Goal: Transaction & Acquisition: Subscribe to service/newsletter

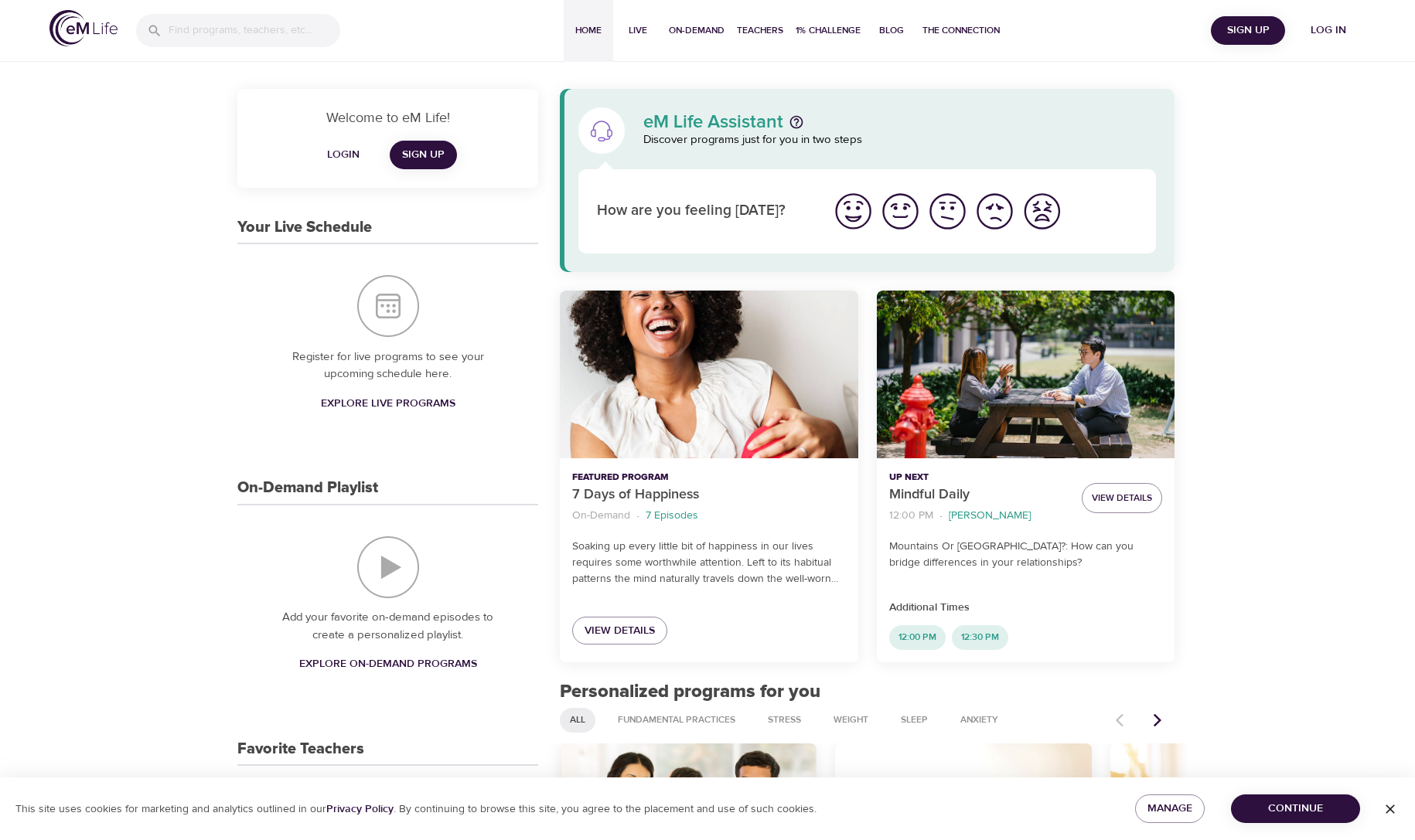
click at [1342, 29] on span "Log in" at bounding box center [1328, 31] width 62 height 20
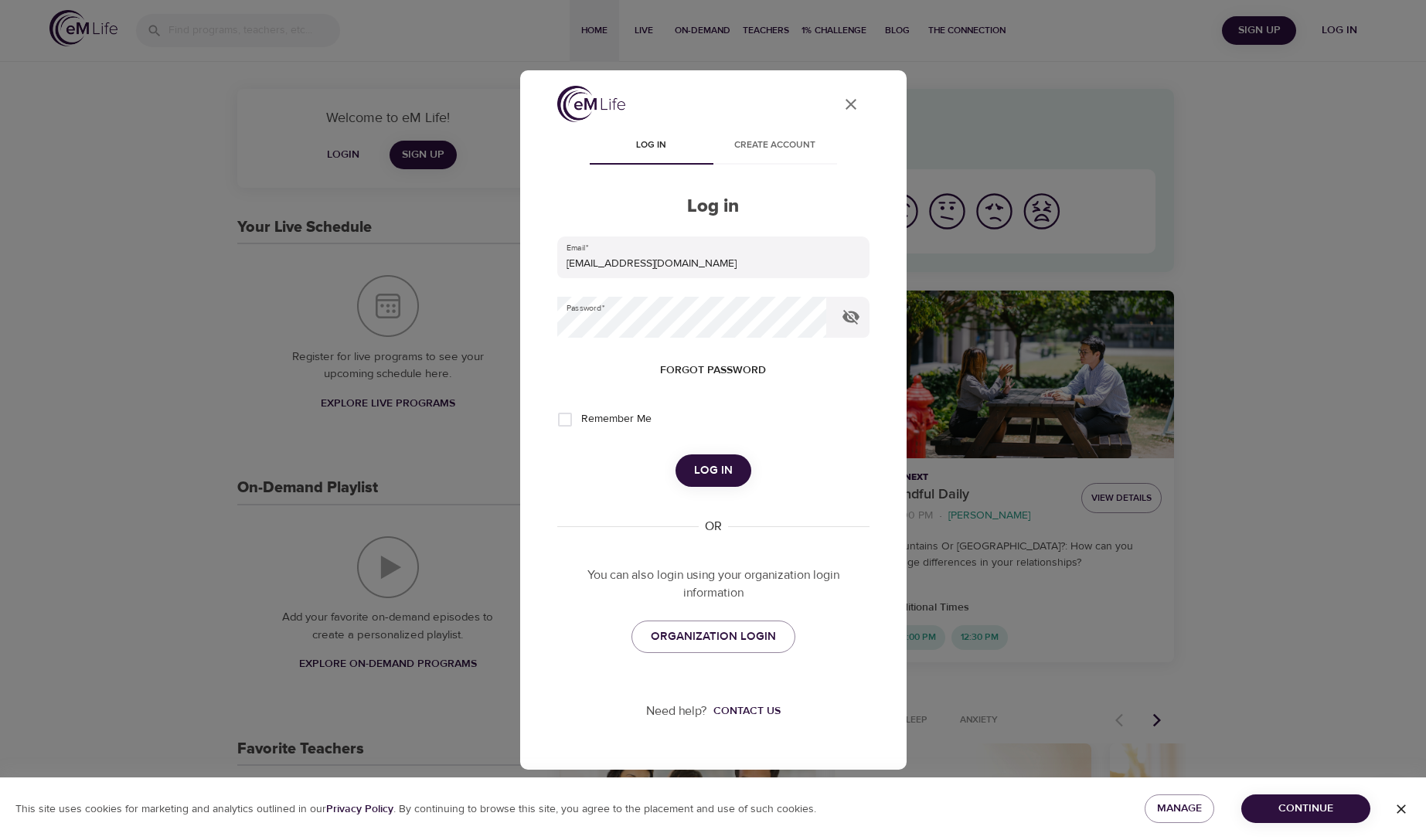
drag, startPoint x: 718, startPoint y: 472, endPoint x: 802, endPoint y: 455, distance: 85.7
click at [723, 472] on span "Log in" at bounding box center [713, 470] width 38 height 20
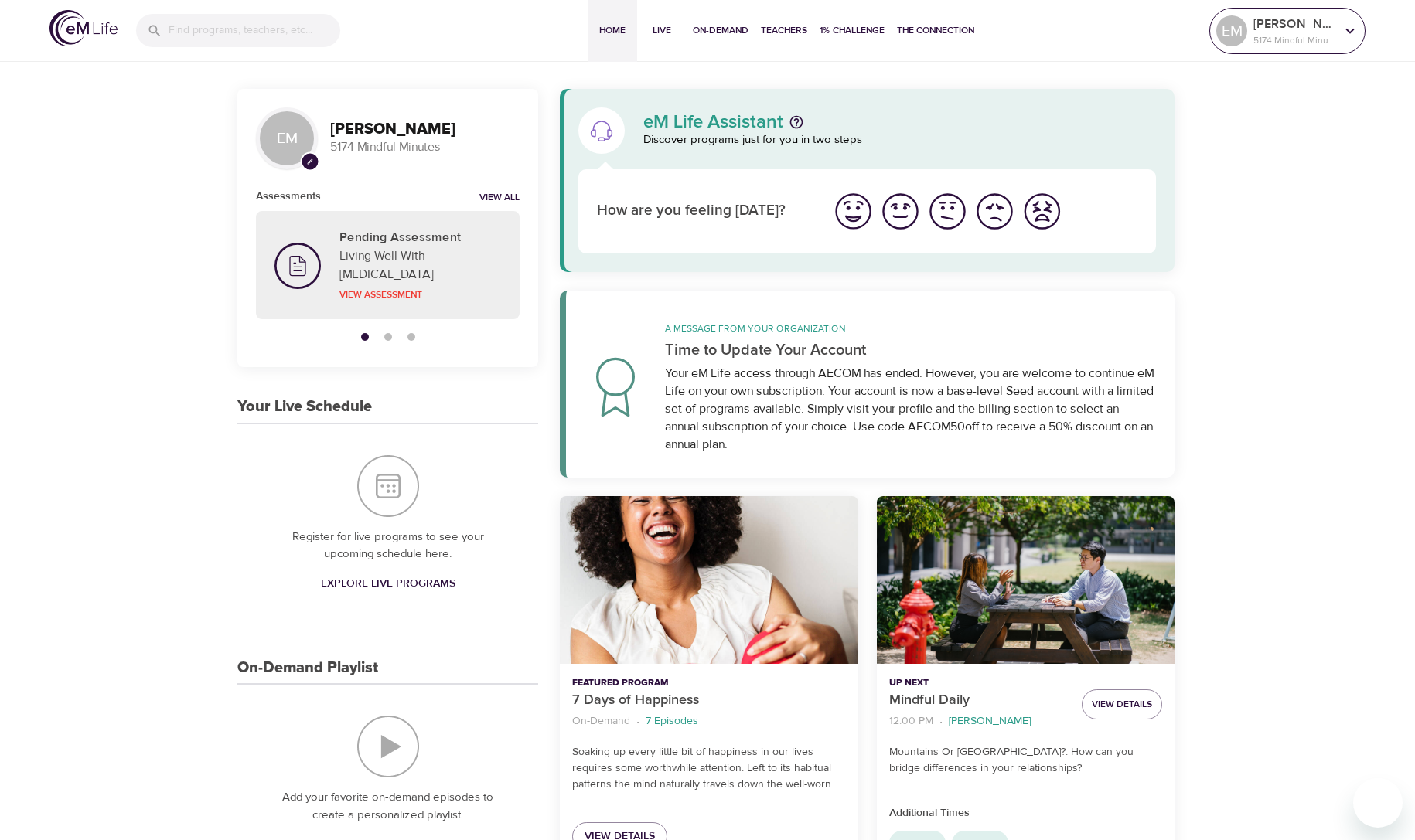
click at [1351, 27] on icon at bounding box center [1350, 31] width 17 height 17
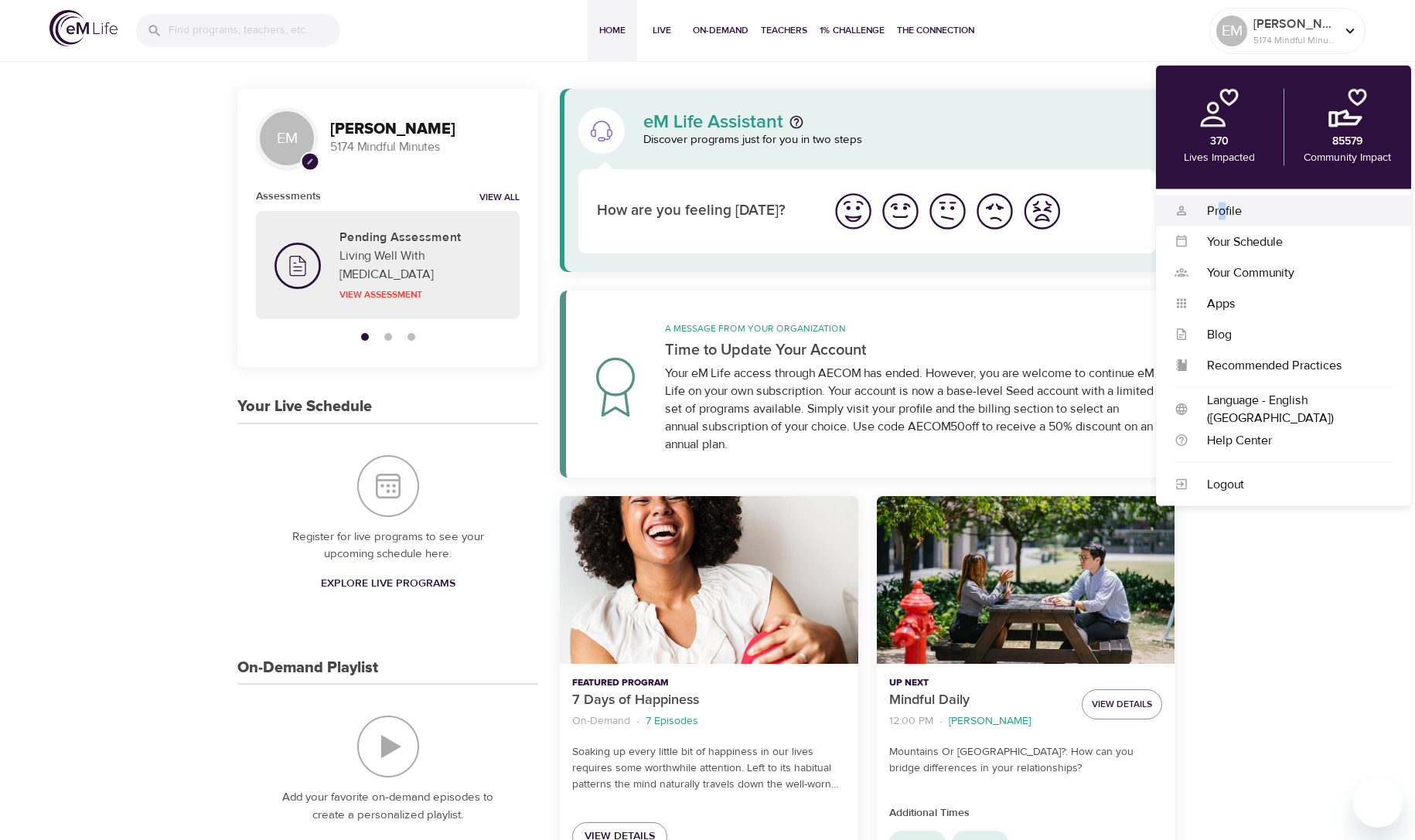
drag, startPoint x: 1222, startPoint y: 216, endPoint x: 1270, endPoint y: 196, distance: 52.0
click at [1223, 215] on div "Profile" at bounding box center [1290, 211] width 204 height 18
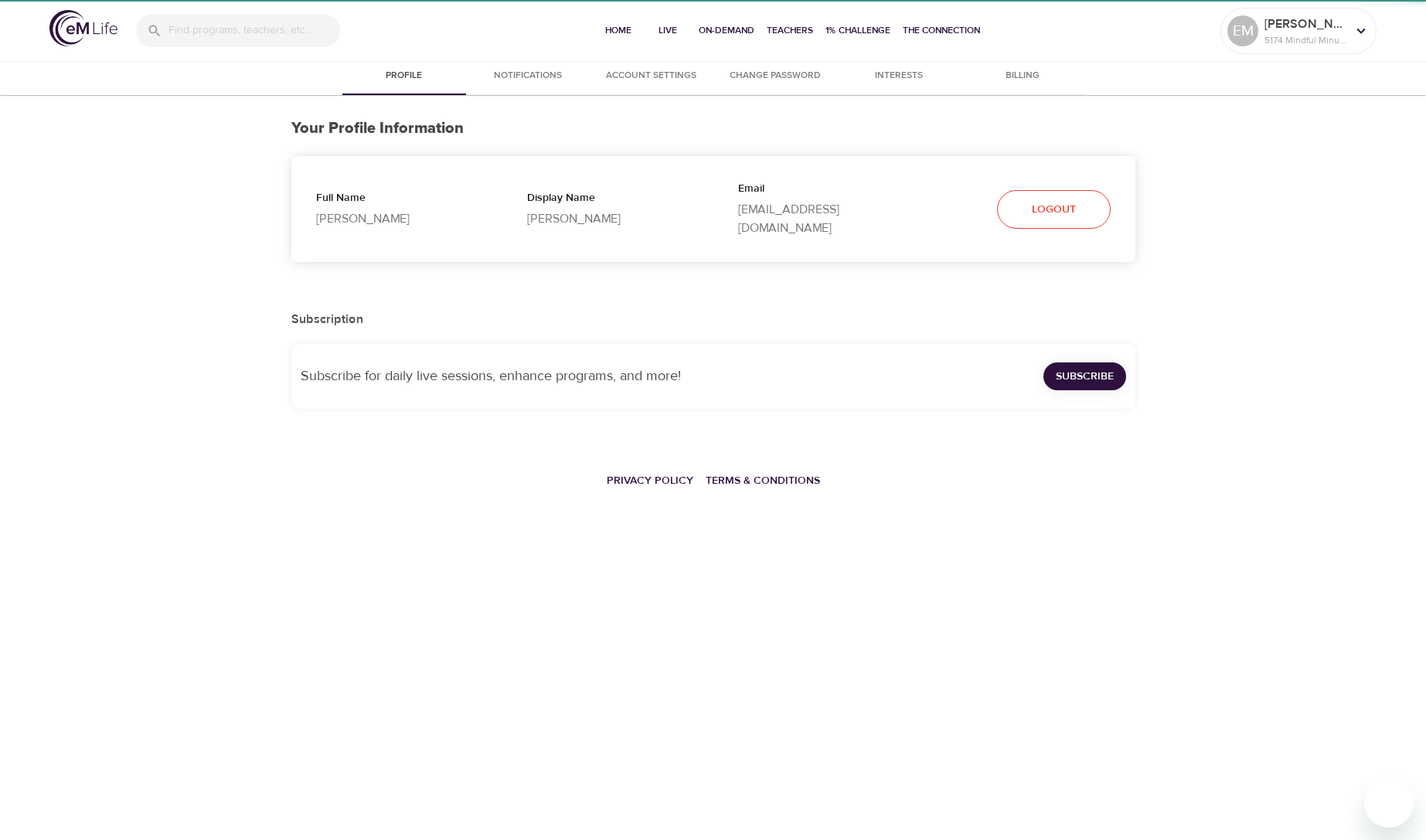
select select "10"
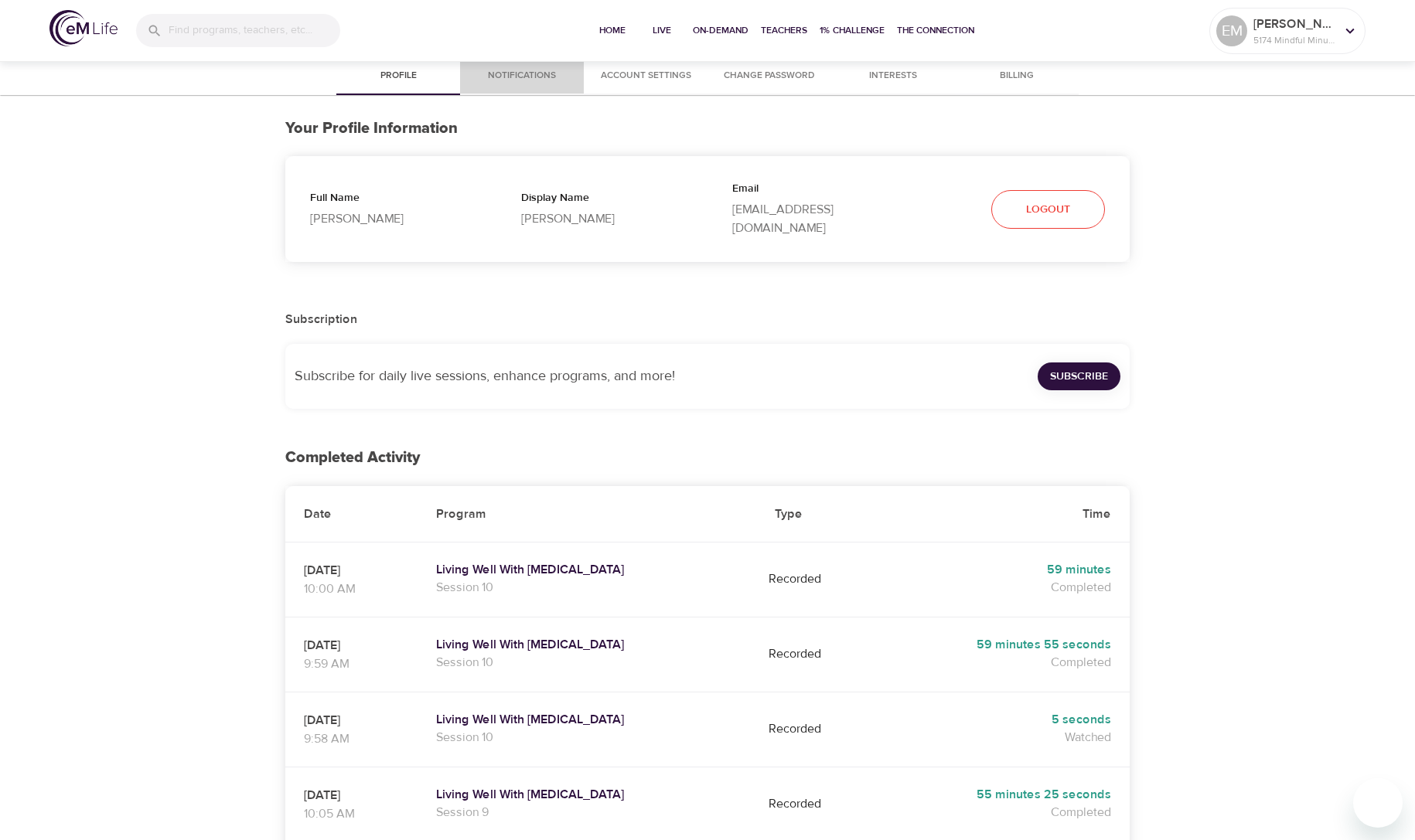
click at [534, 77] on span "Notifications" at bounding box center [522, 76] width 105 height 16
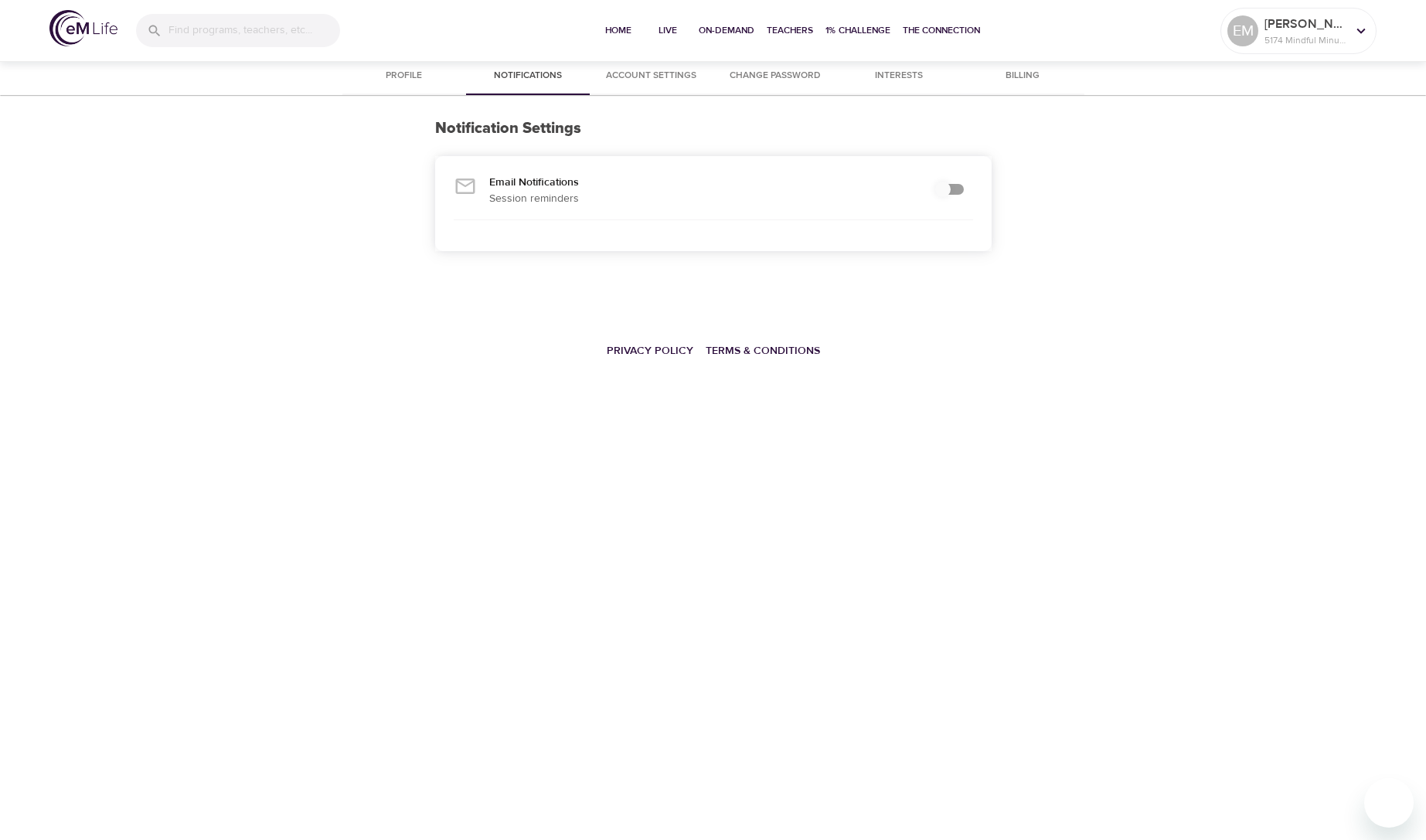
checkbox input "true"
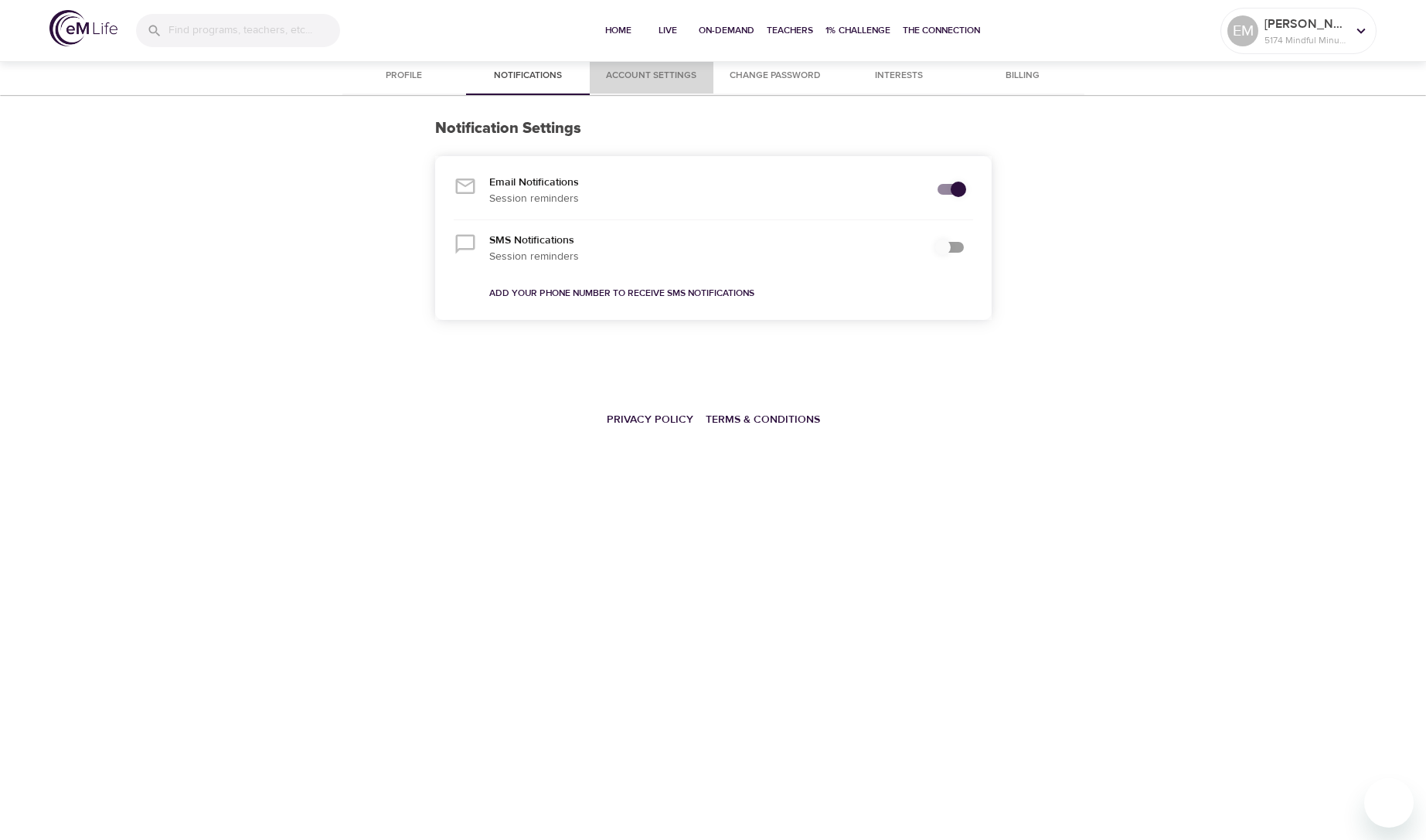
click at [637, 74] on span "Account Settings" at bounding box center [651, 76] width 105 height 16
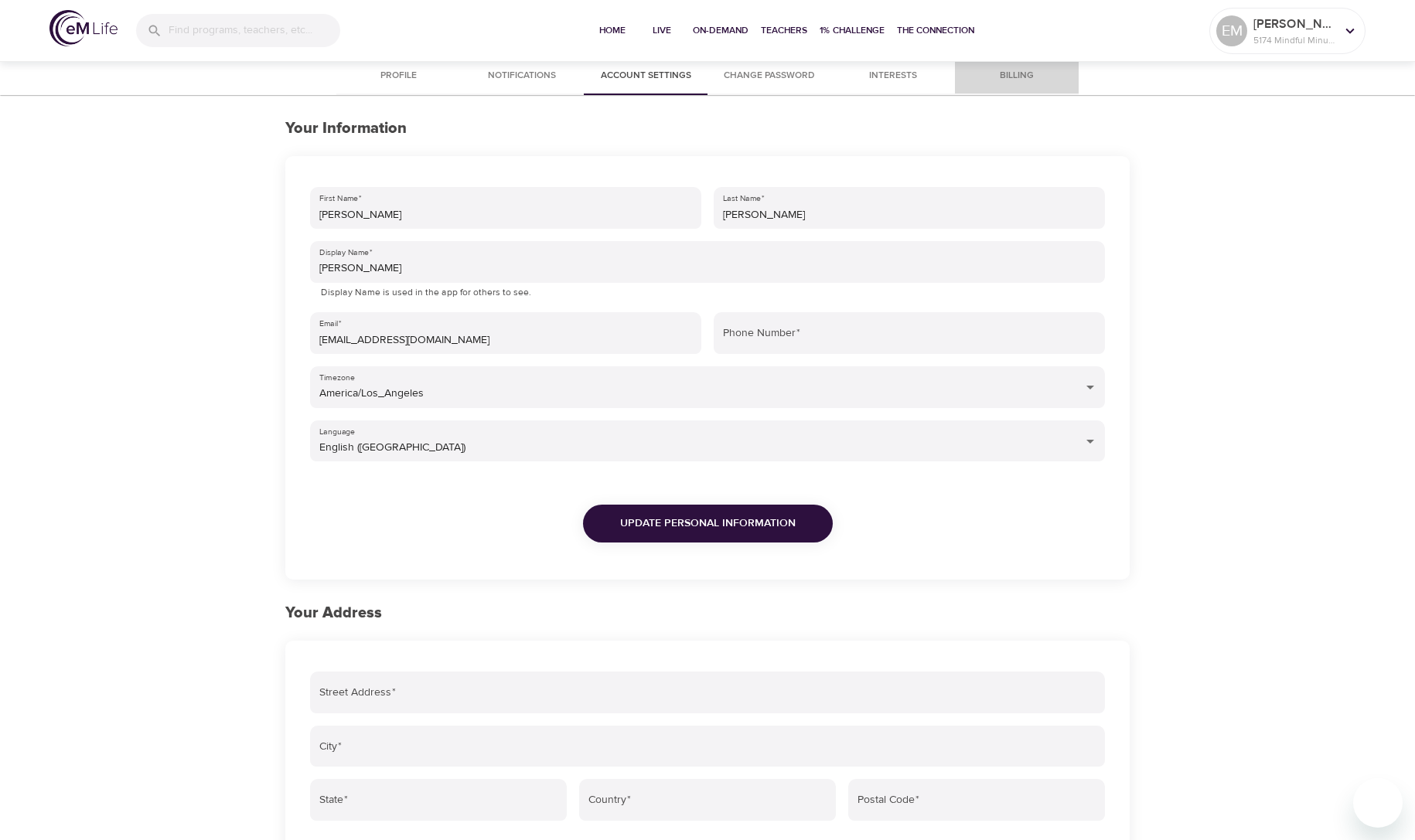
drag, startPoint x: 1016, startPoint y: 73, endPoint x: 1046, endPoint y: 87, distance: 33.1
click at [1017, 73] on span "Billing" at bounding box center [1016, 76] width 105 height 16
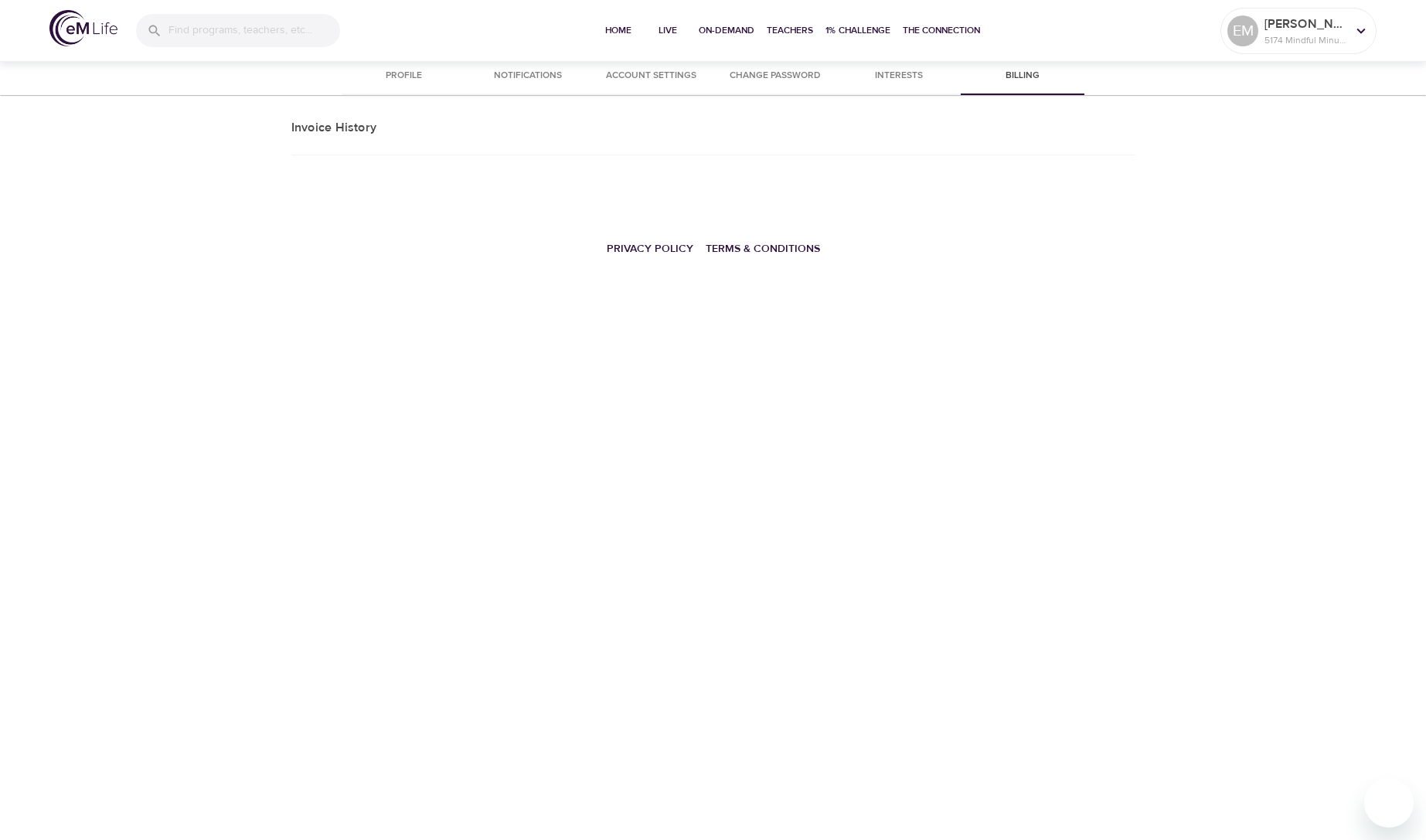
click at [397, 76] on span "Profile" at bounding box center [404, 76] width 105 height 16
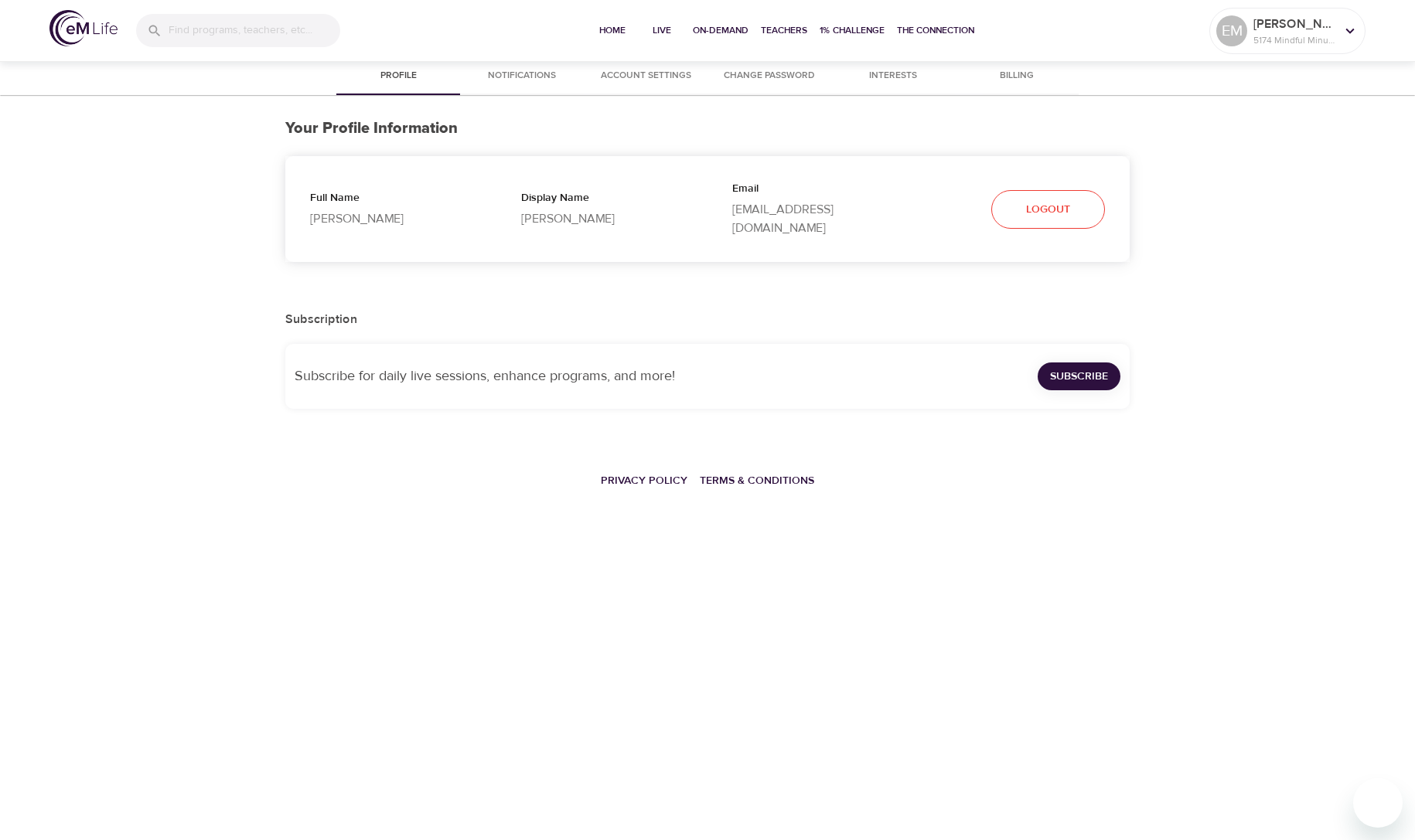
select select "10"
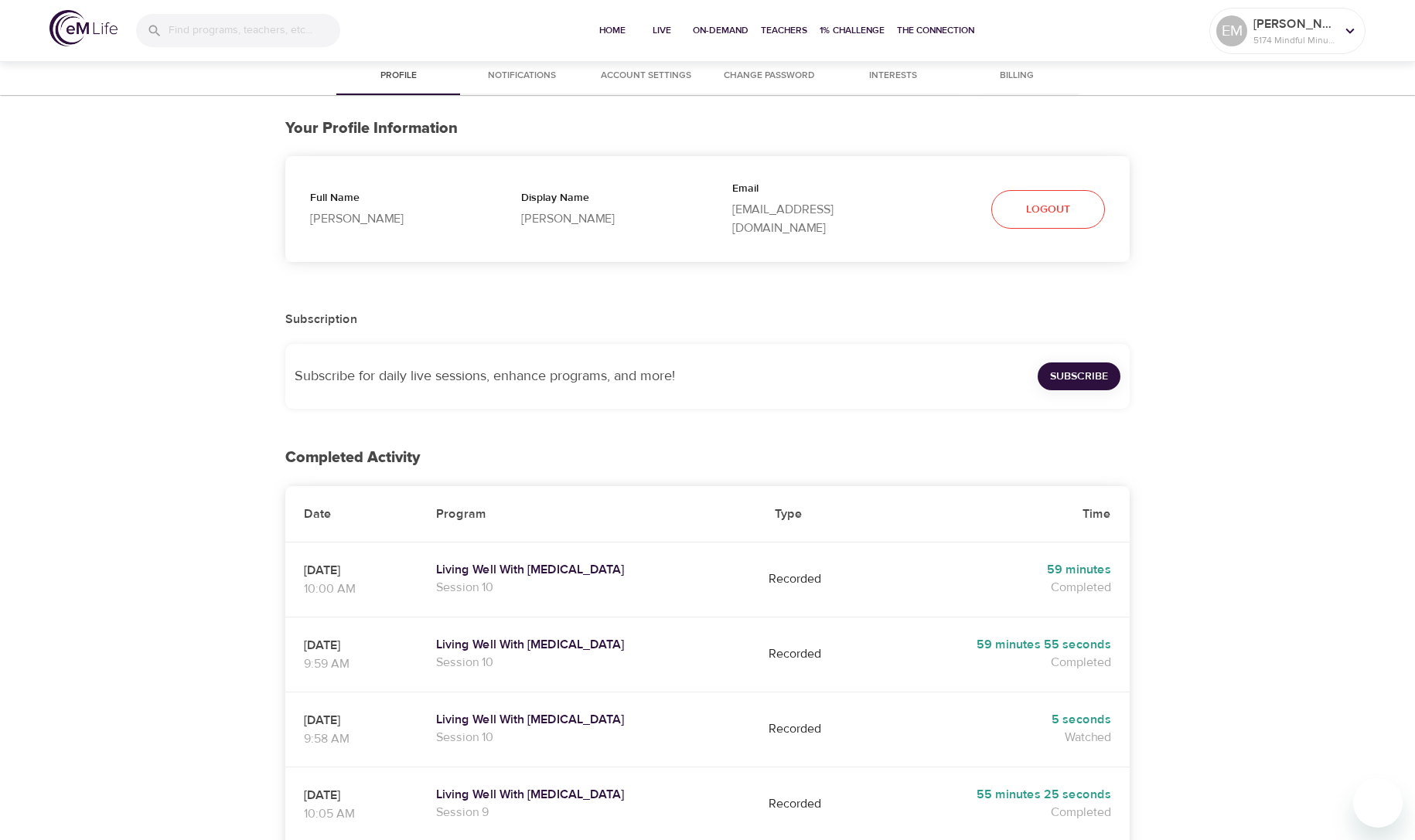
click at [73, 28] on img at bounding box center [83, 28] width 68 height 37
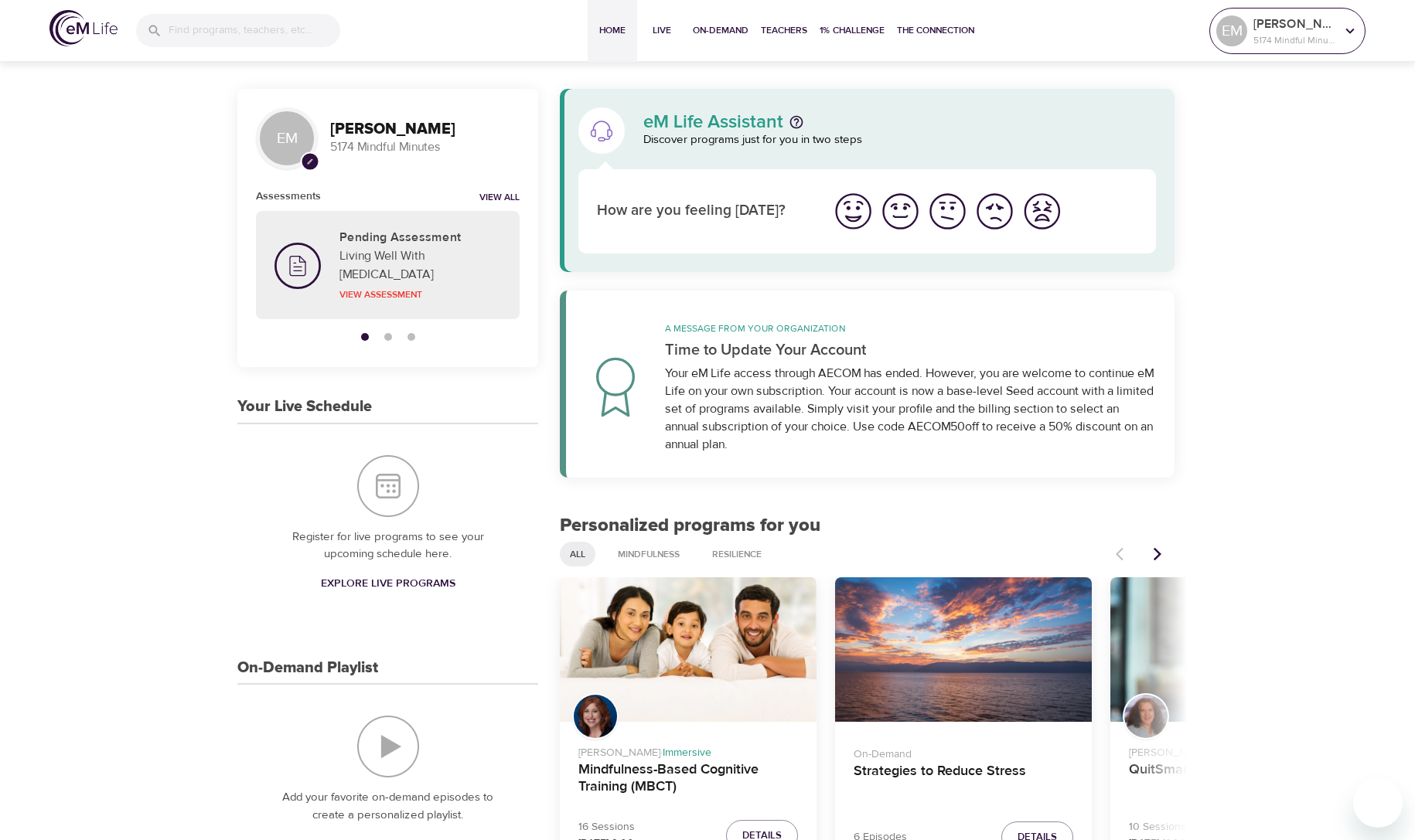
click at [1348, 32] on icon at bounding box center [1350, 30] width 8 height 6
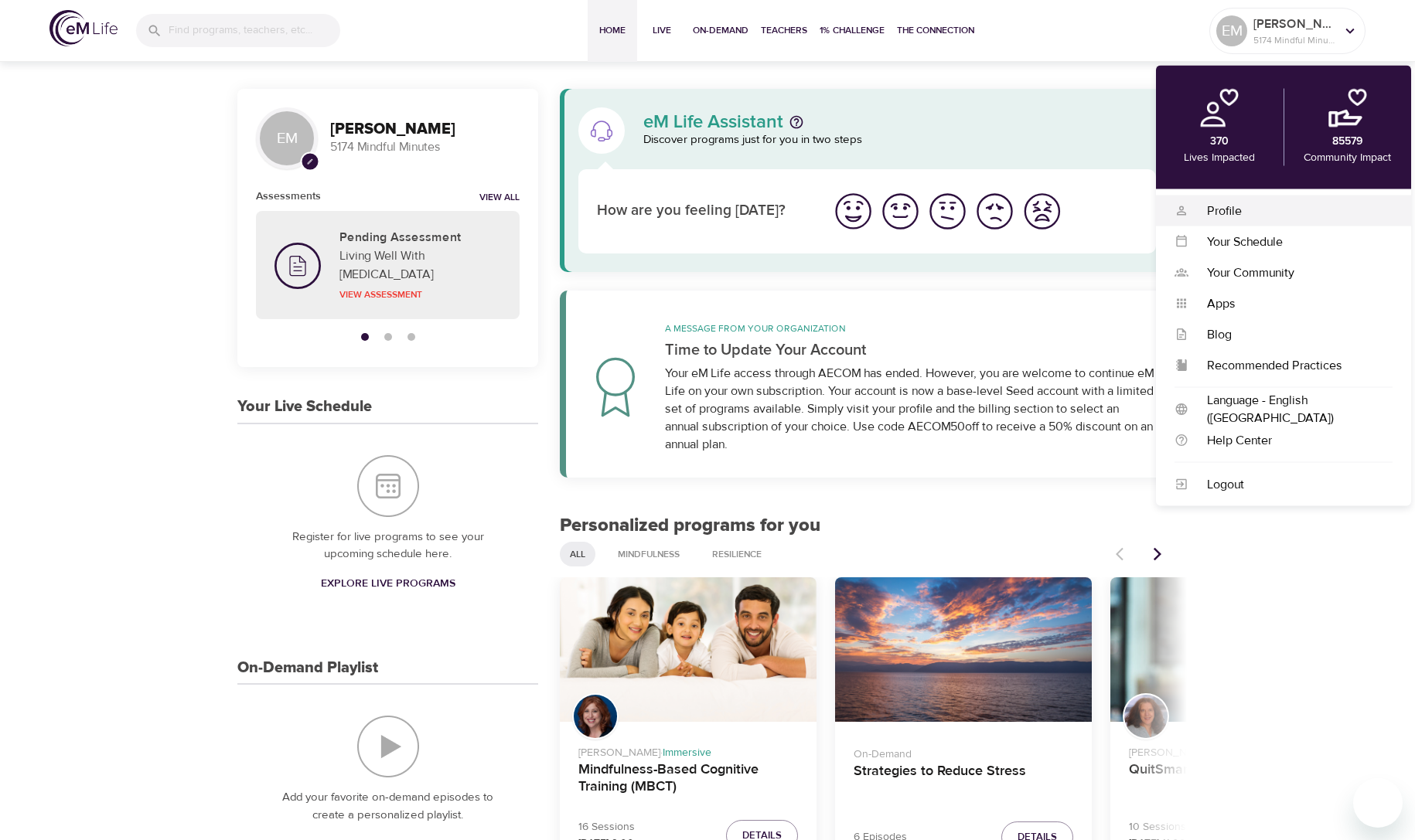
click at [1226, 210] on div "Profile" at bounding box center [1290, 211] width 204 height 18
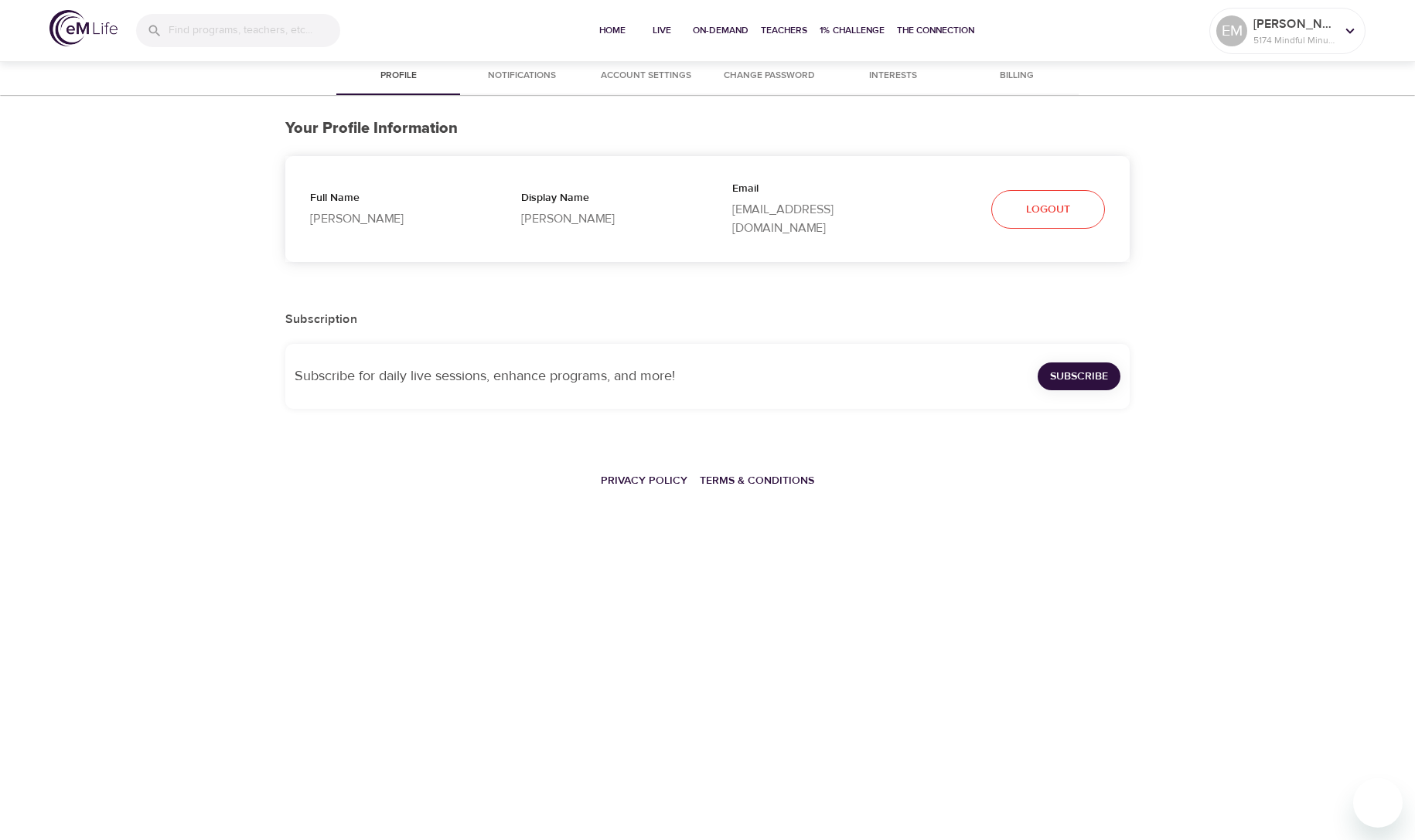
select select "10"
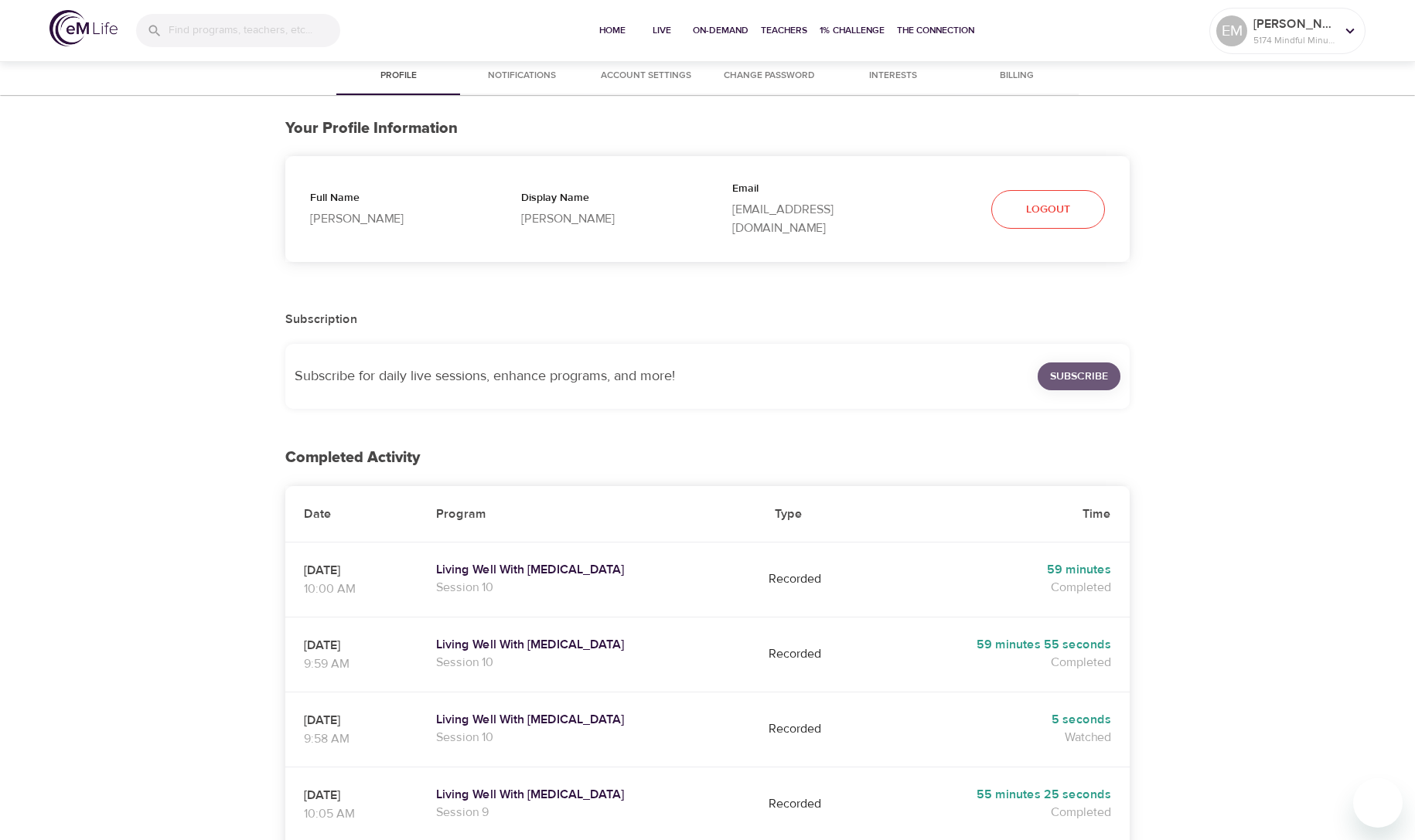
click at [1078, 367] on span "Subscribe" at bounding box center [1078, 377] width 58 height 20
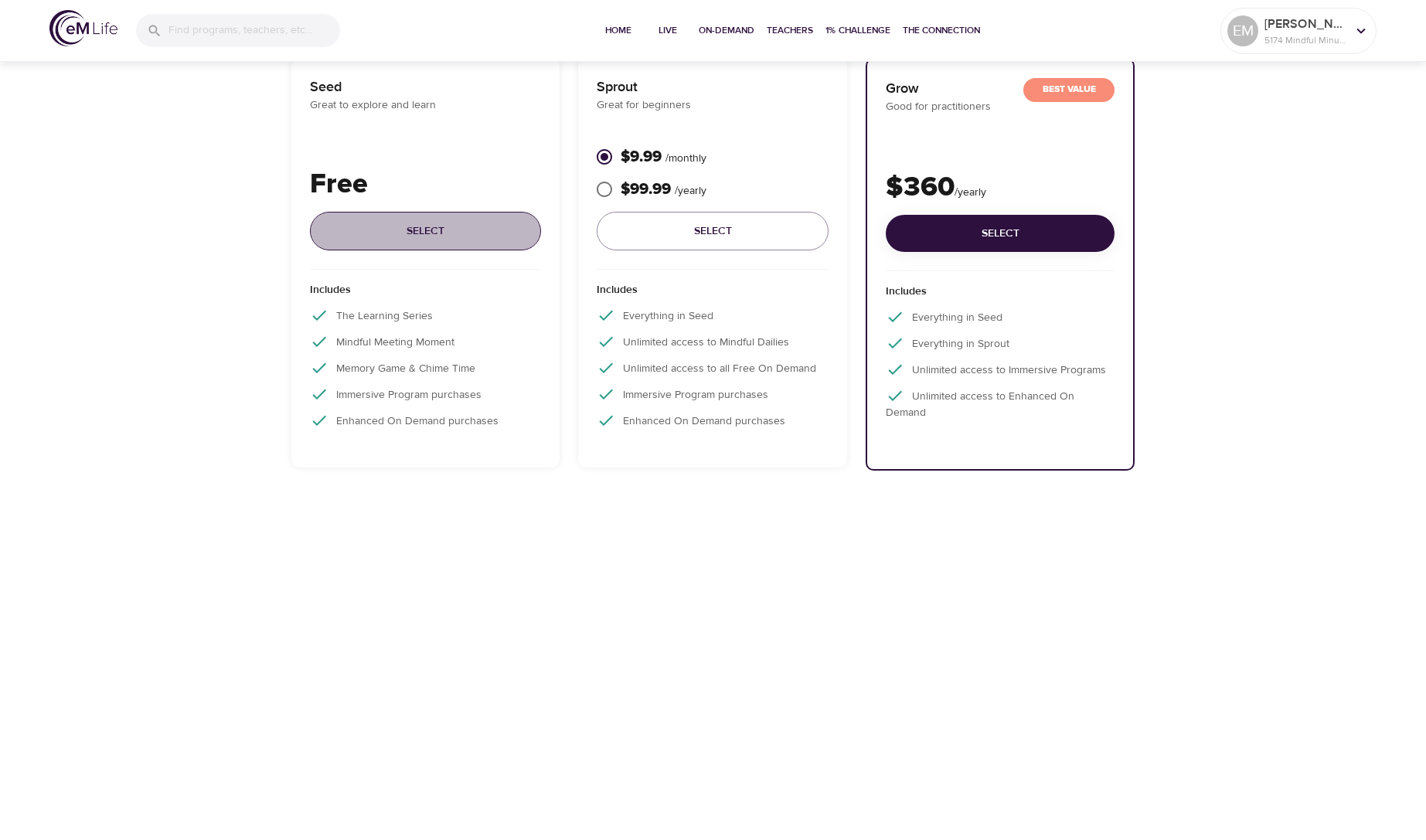
click at [420, 231] on span "Select" at bounding box center [425, 231] width 207 height 20
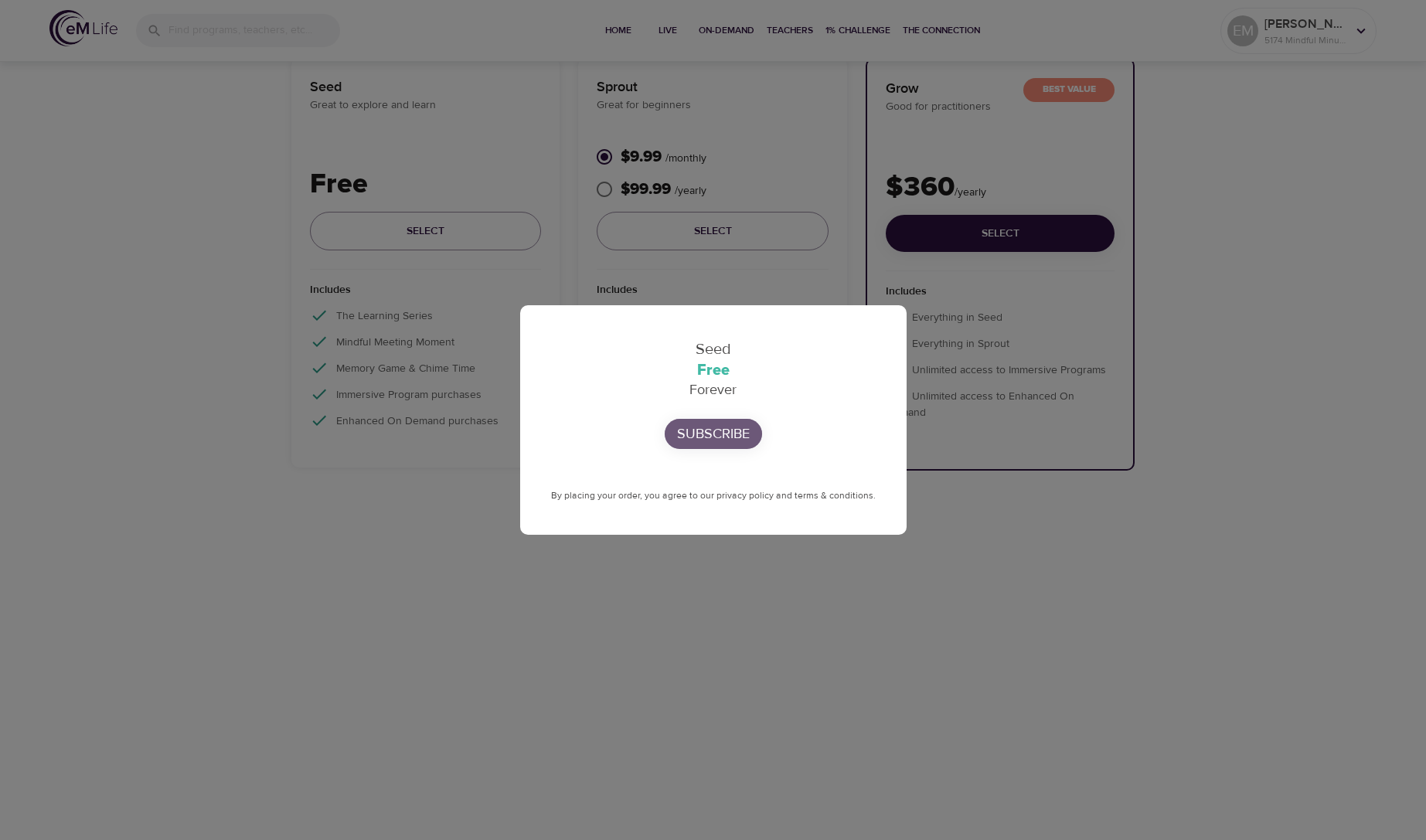
drag, startPoint x: 721, startPoint y: 431, endPoint x: 1264, endPoint y: 418, distance: 543.2
click at [733, 429] on p "Subscribe" at bounding box center [713, 434] width 73 height 21
click at [723, 431] on p "Subscribe" at bounding box center [713, 434] width 73 height 21
click at [719, 433] on p "Subscribe" at bounding box center [713, 434] width 73 height 21
drag, startPoint x: 1179, startPoint y: 311, endPoint x: 1095, endPoint y: 314, distance: 84.1
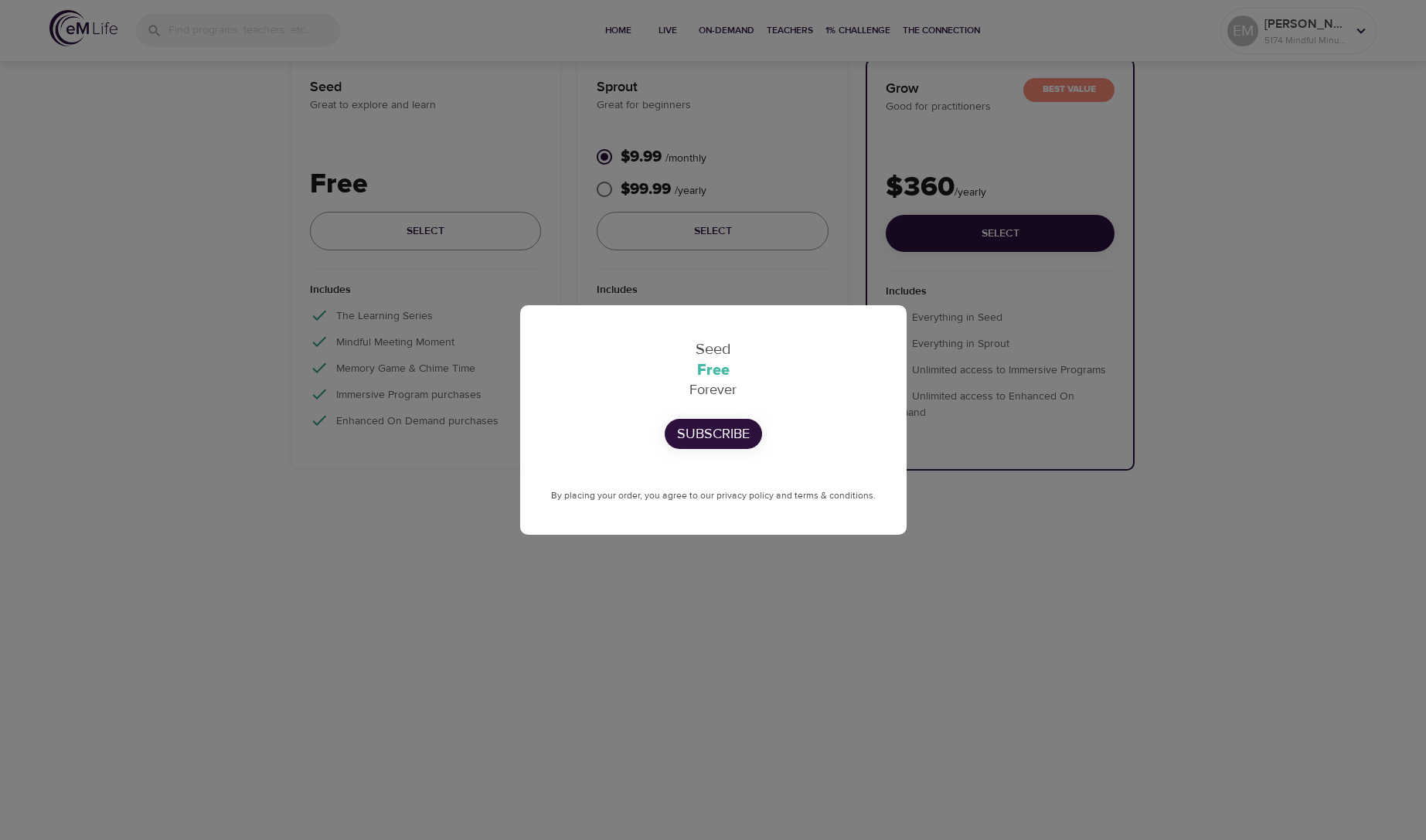
click at [1178, 311] on div "Seed Free Forever Subscribe By placing your order, you agree to our privacy pol…" at bounding box center [713, 420] width 1426 height 840
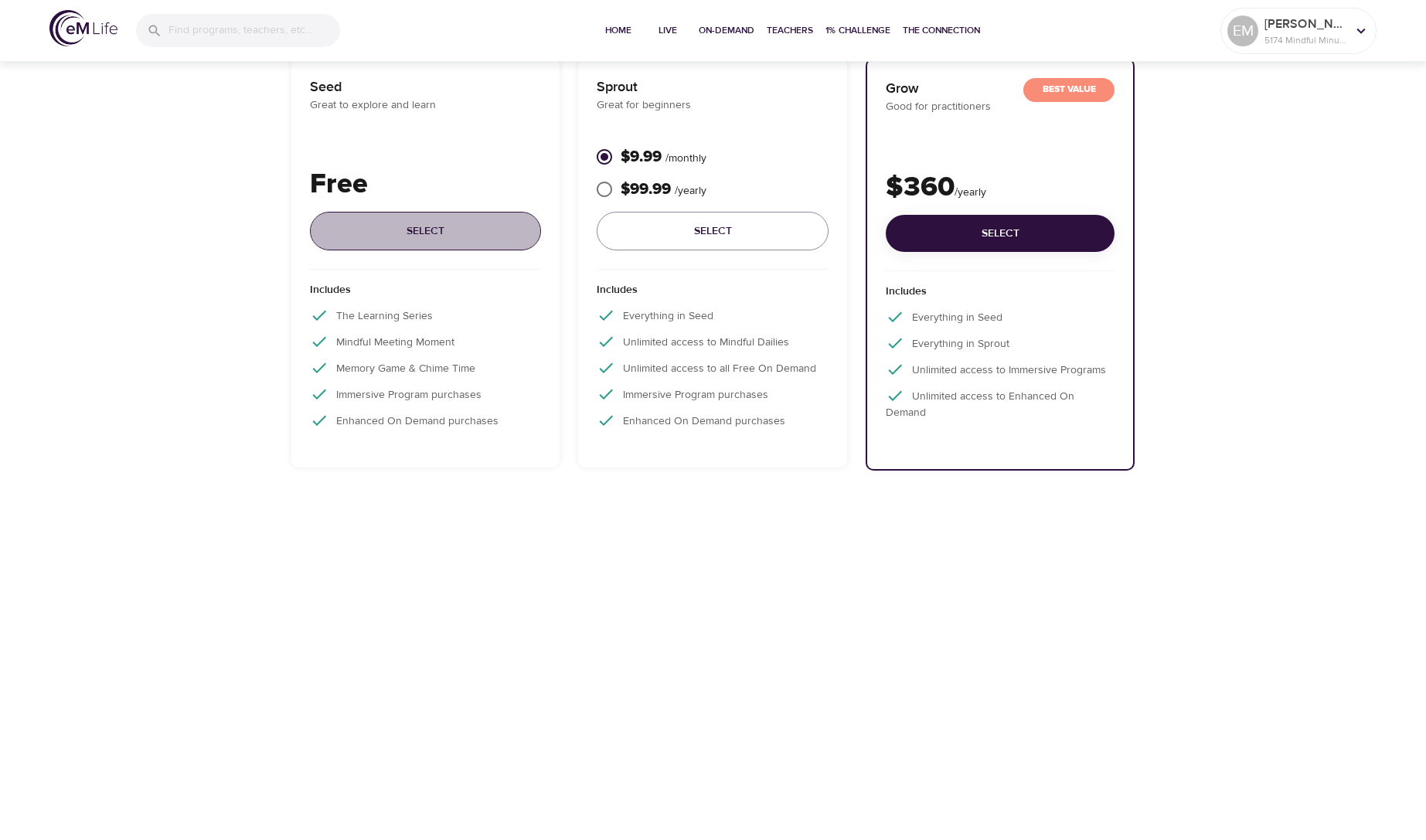
click at [393, 230] on span "Select" at bounding box center [425, 231] width 207 height 20
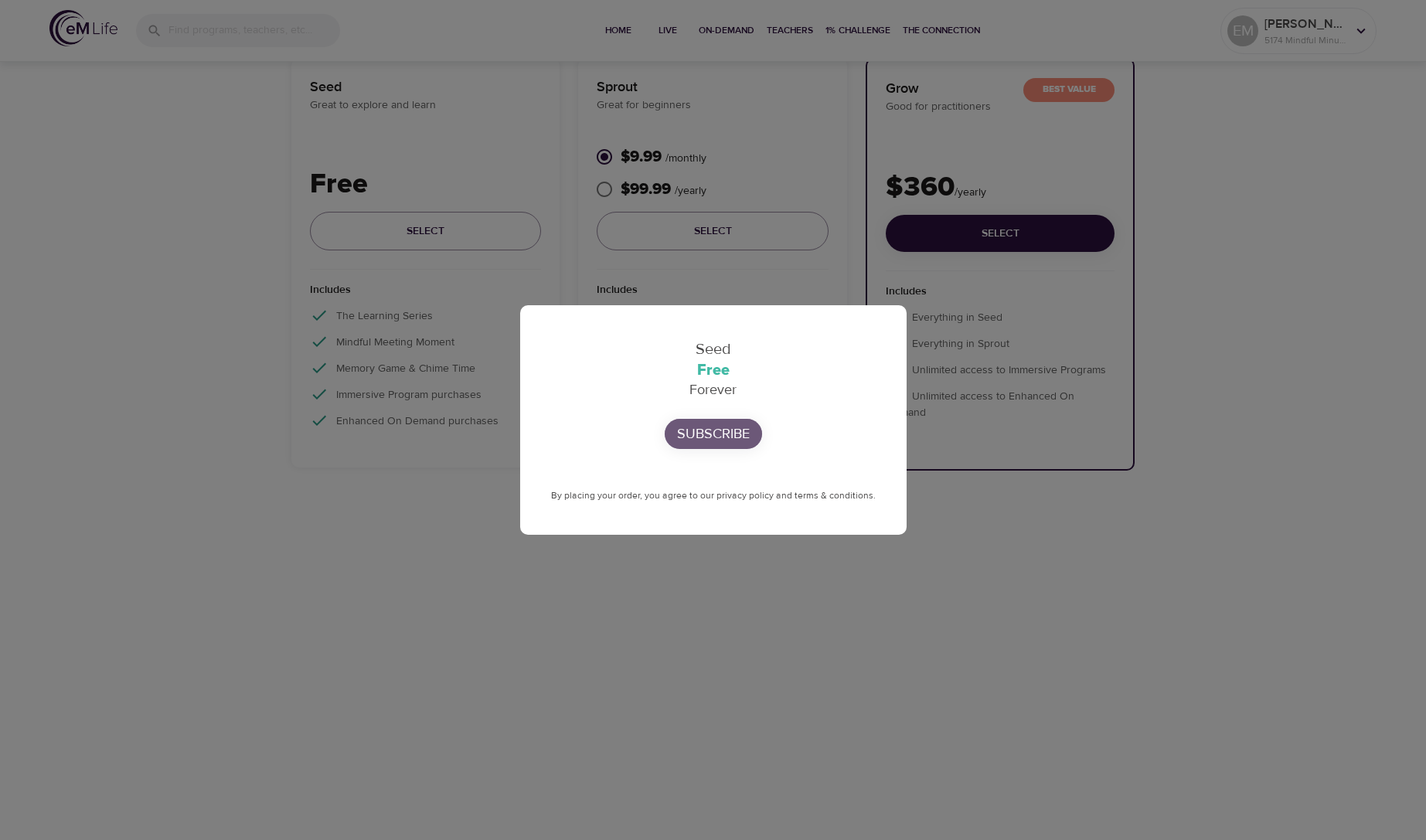
drag, startPoint x: 715, startPoint y: 433, endPoint x: 1032, endPoint y: 378, distance: 321.7
click at [718, 433] on p "Subscribe" at bounding box center [713, 434] width 73 height 21
click at [1135, 398] on div "Seed Free Forever Subscribe By placing your order, you agree to our privacy pol…" at bounding box center [713, 420] width 1426 height 840
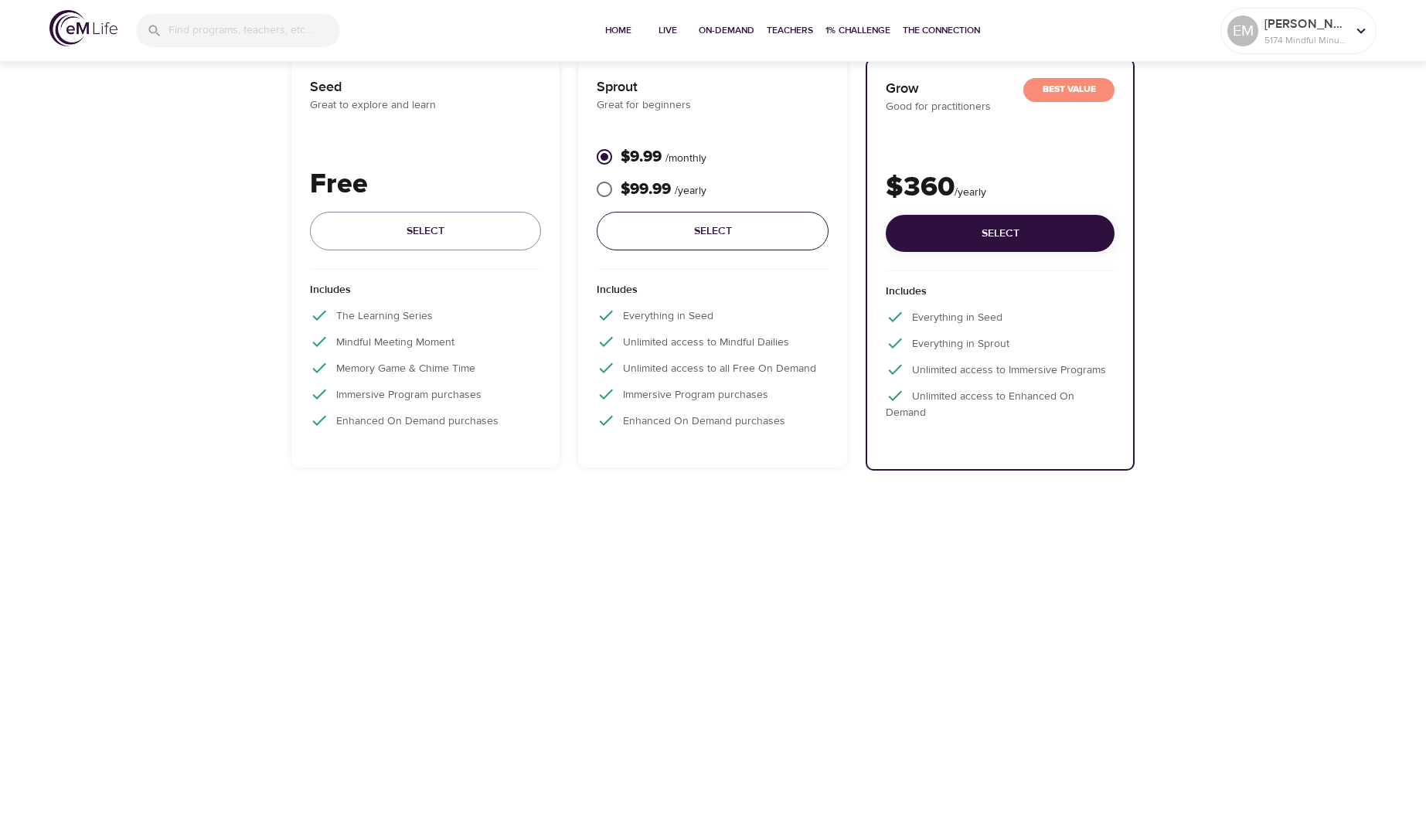
click at [691, 229] on span "Select" at bounding box center [712, 231] width 207 height 20
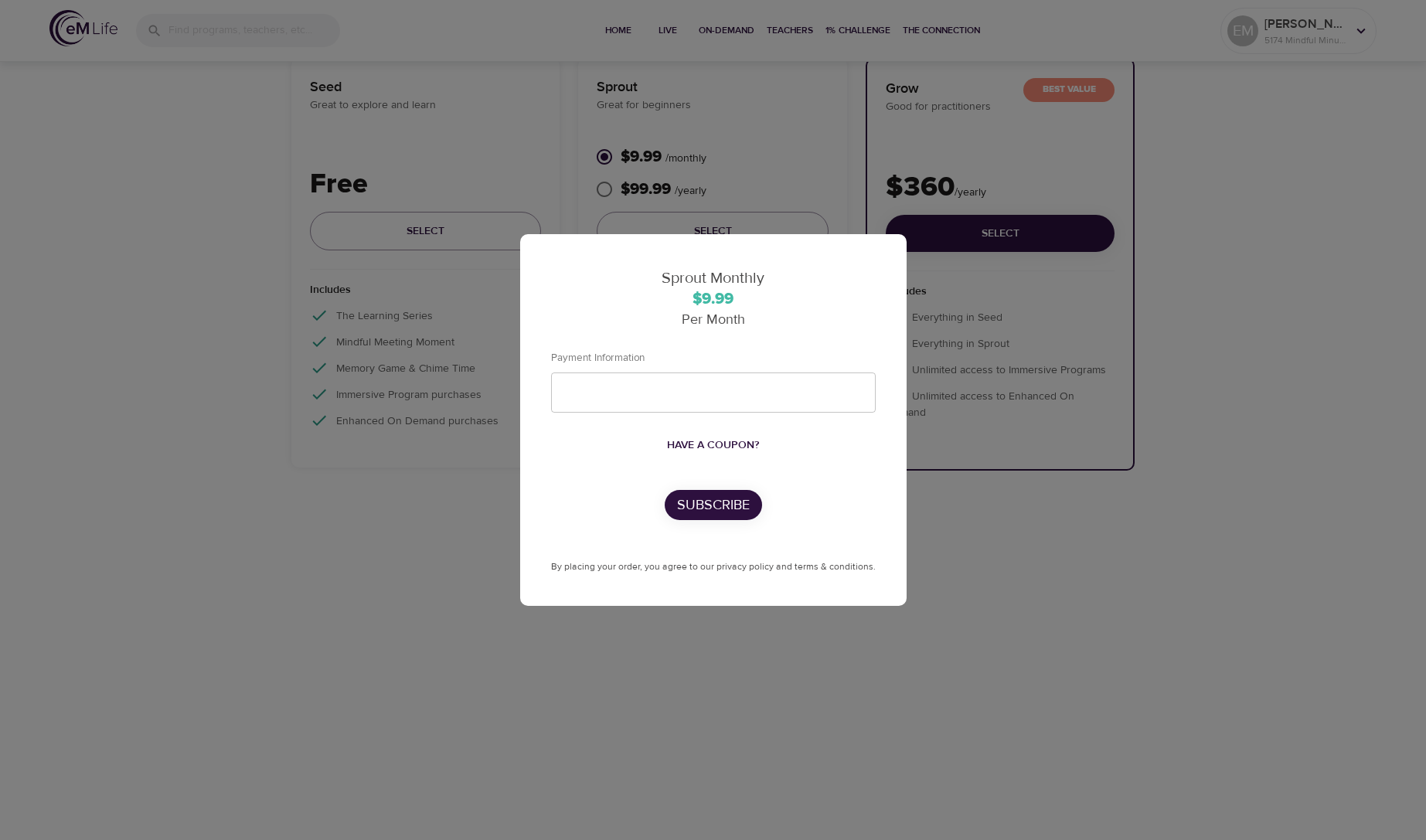
click at [1132, 319] on div "Sprout Monthly $9.99 Per Month Payment Information Have a coupon? Subscribe By …" at bounding box center [713, 420] width 1426 height 840
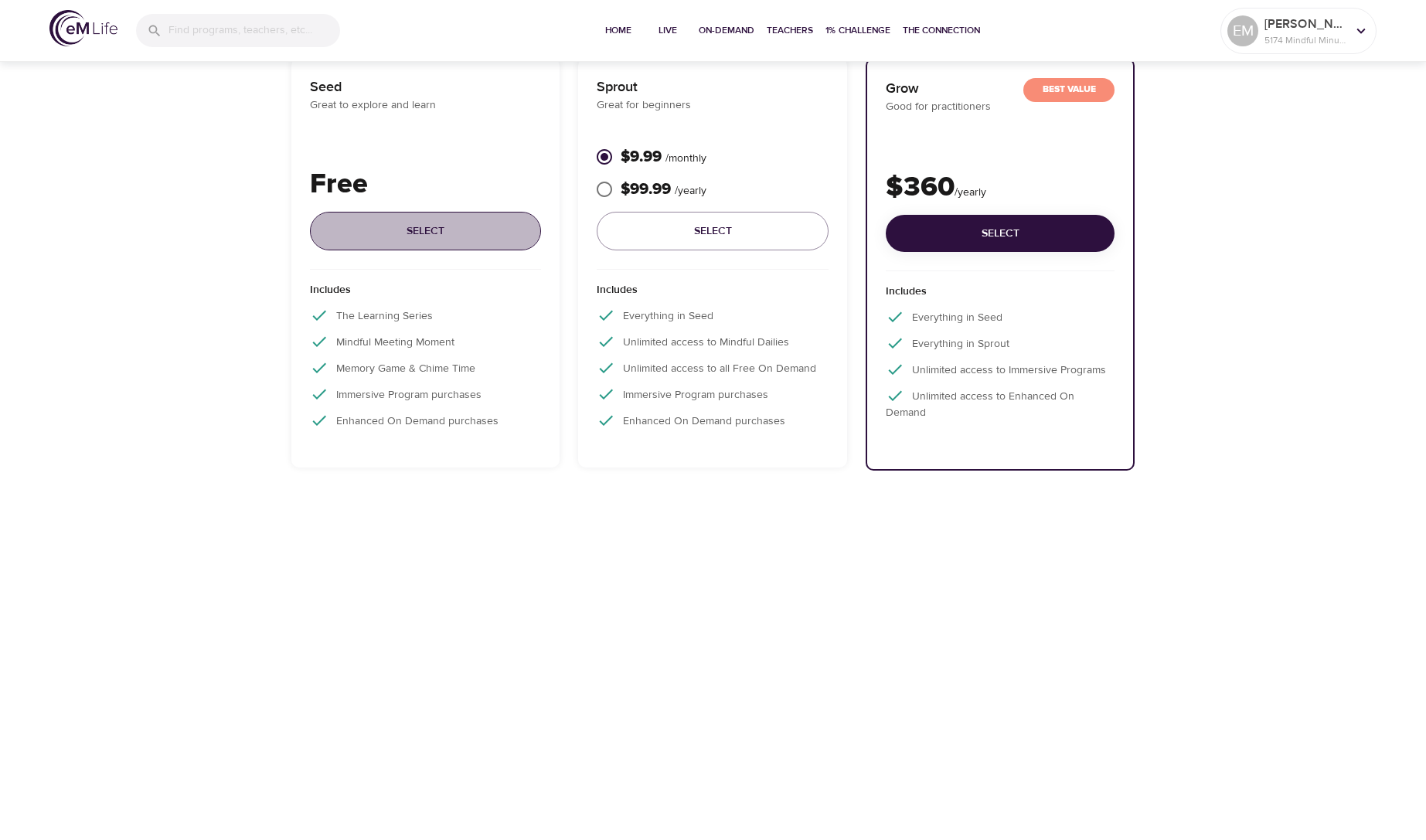
click at [395, 229] on span "Select" at bounding box center [425, 231] width 207 height 20
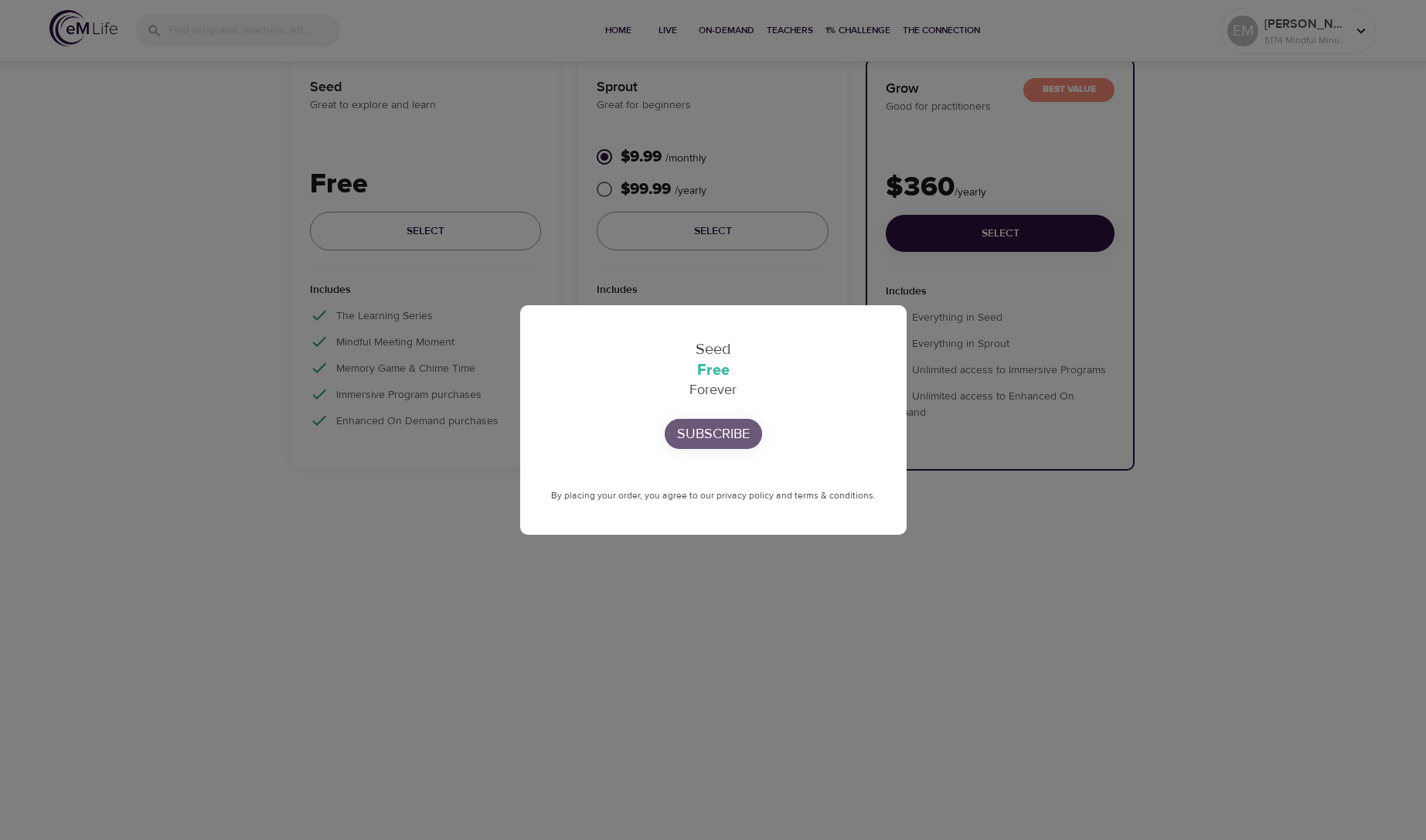
click at [712, 438] on p "Subscribe" at bounding box center [713, 434] width 73 height 21
drag, startPoint x: 1289, startPoint y: 275, endPoint x: 1308, endPoint y: 245, distance: 35.5
click at [1289, 275] on div "Seed Free Forever Subscribe By placing your order, you agree to our privacy pol…" at bounding box center [713, 420] width 1426 height 840
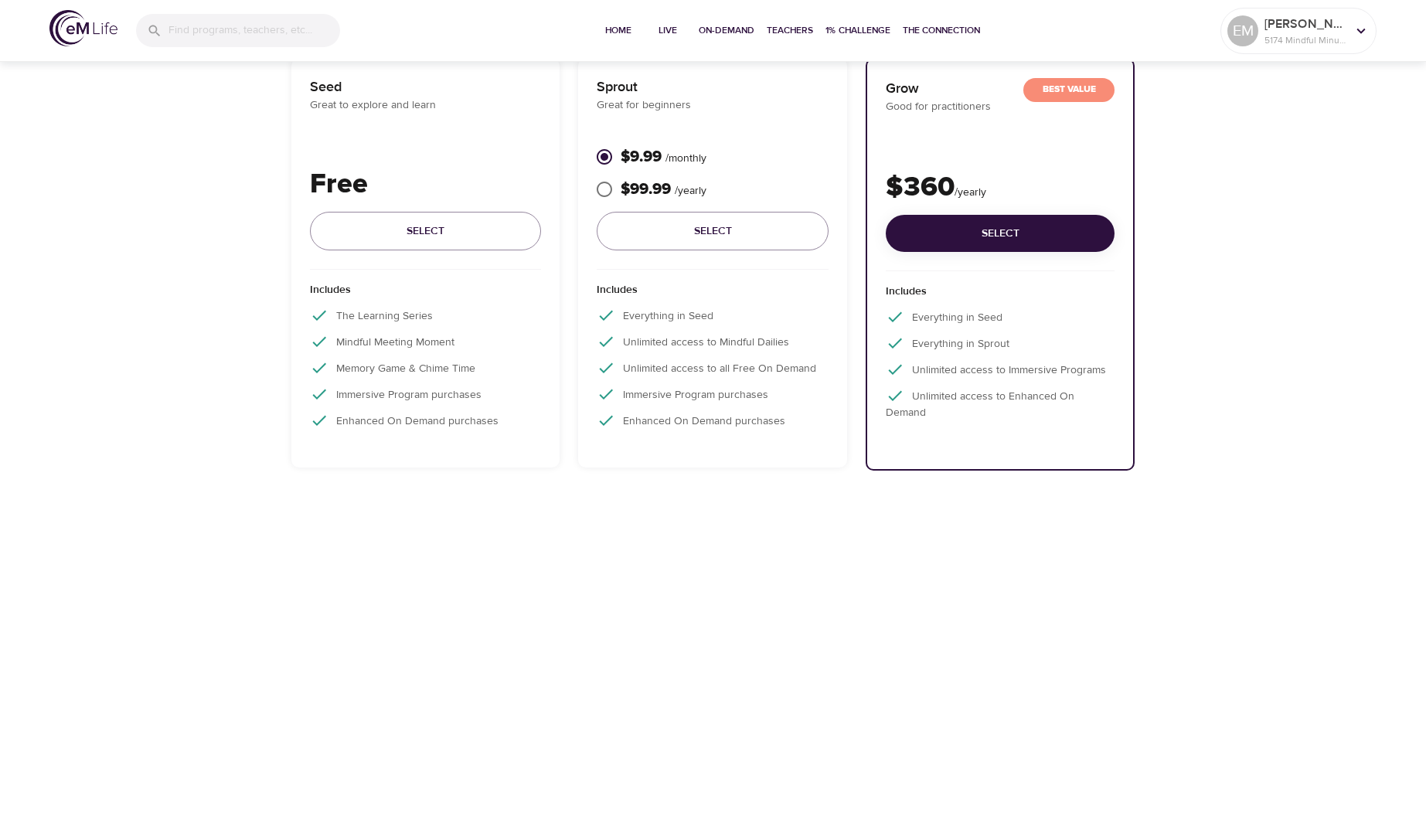
click at [68, 29] on img at bounding box center [83, 28] width 68 height 37
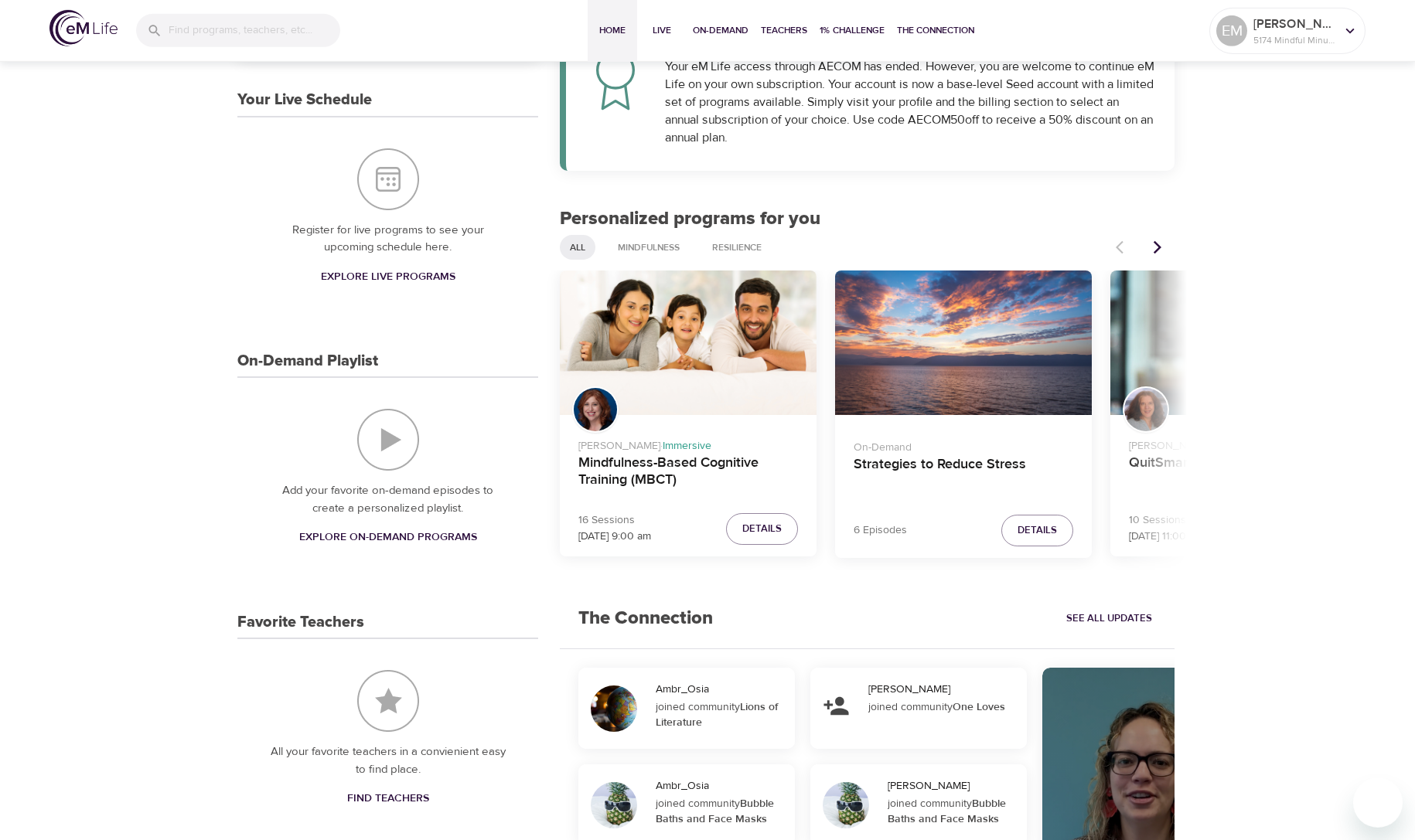
scroll to position [314, 0]
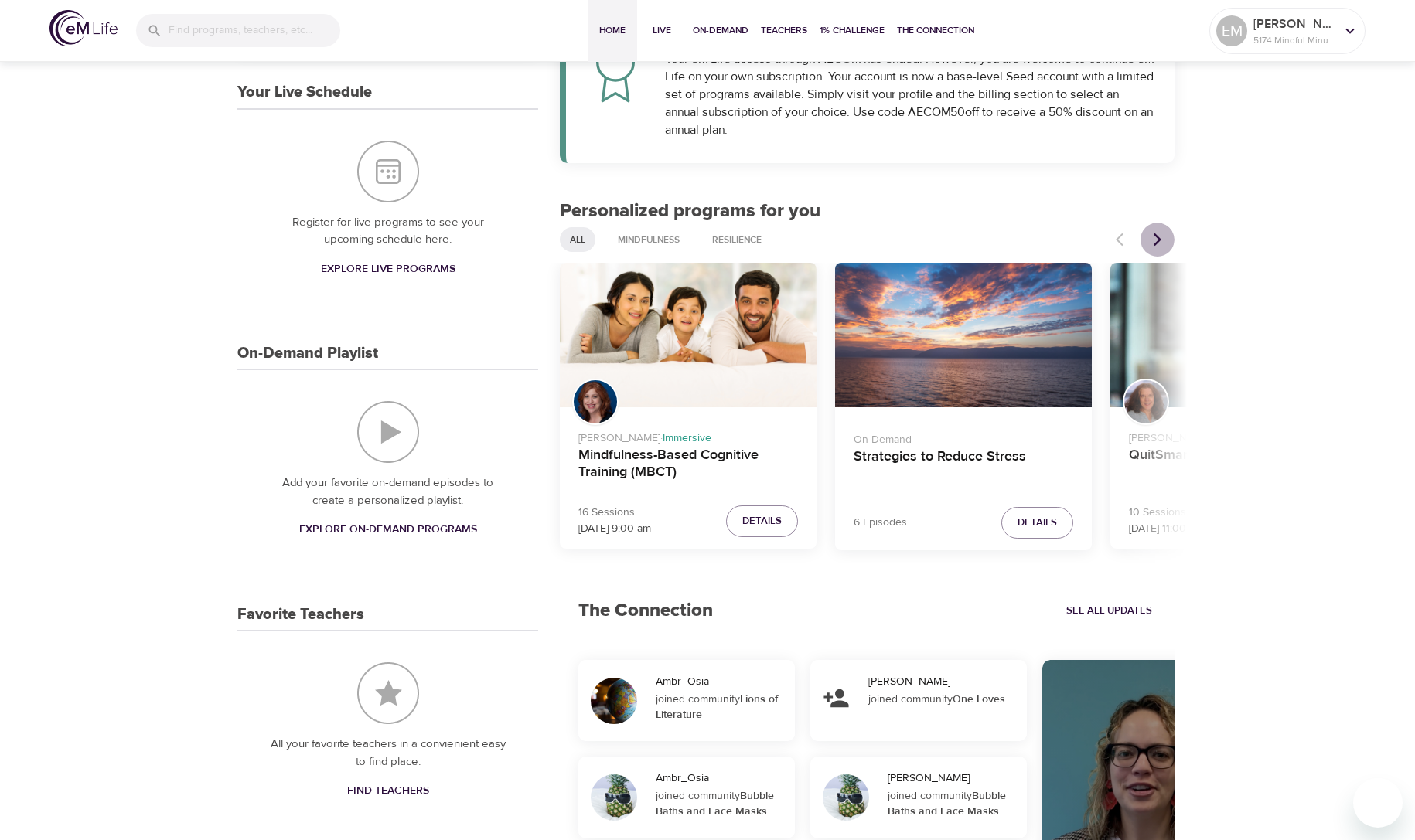
click at [1154, 235] on icon "Next items" at bounding box center [1157, 240] width 15 height 15
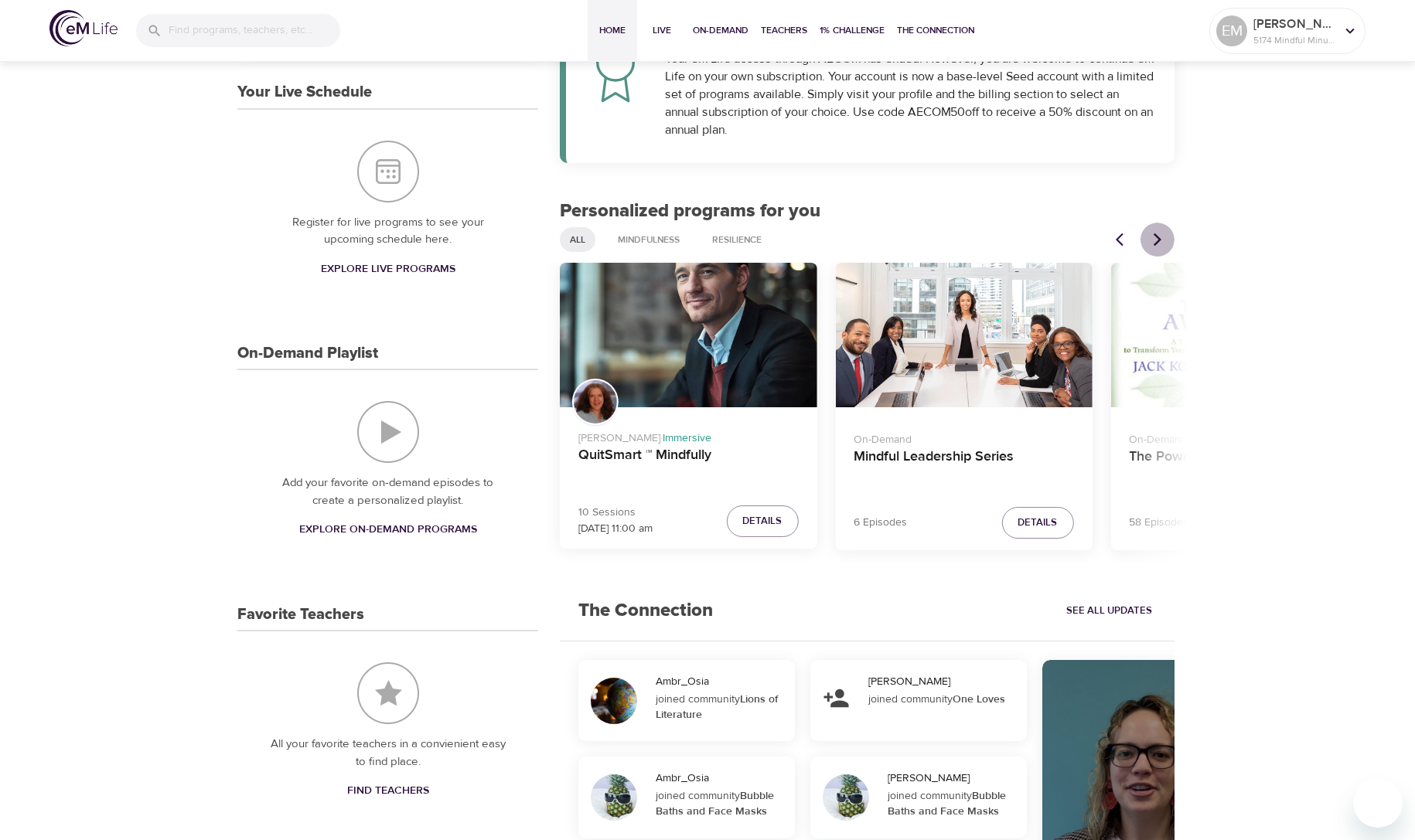
click at [1154, 235] on icon "Next items" at bounding box center [1157, 240] width 15 height 15
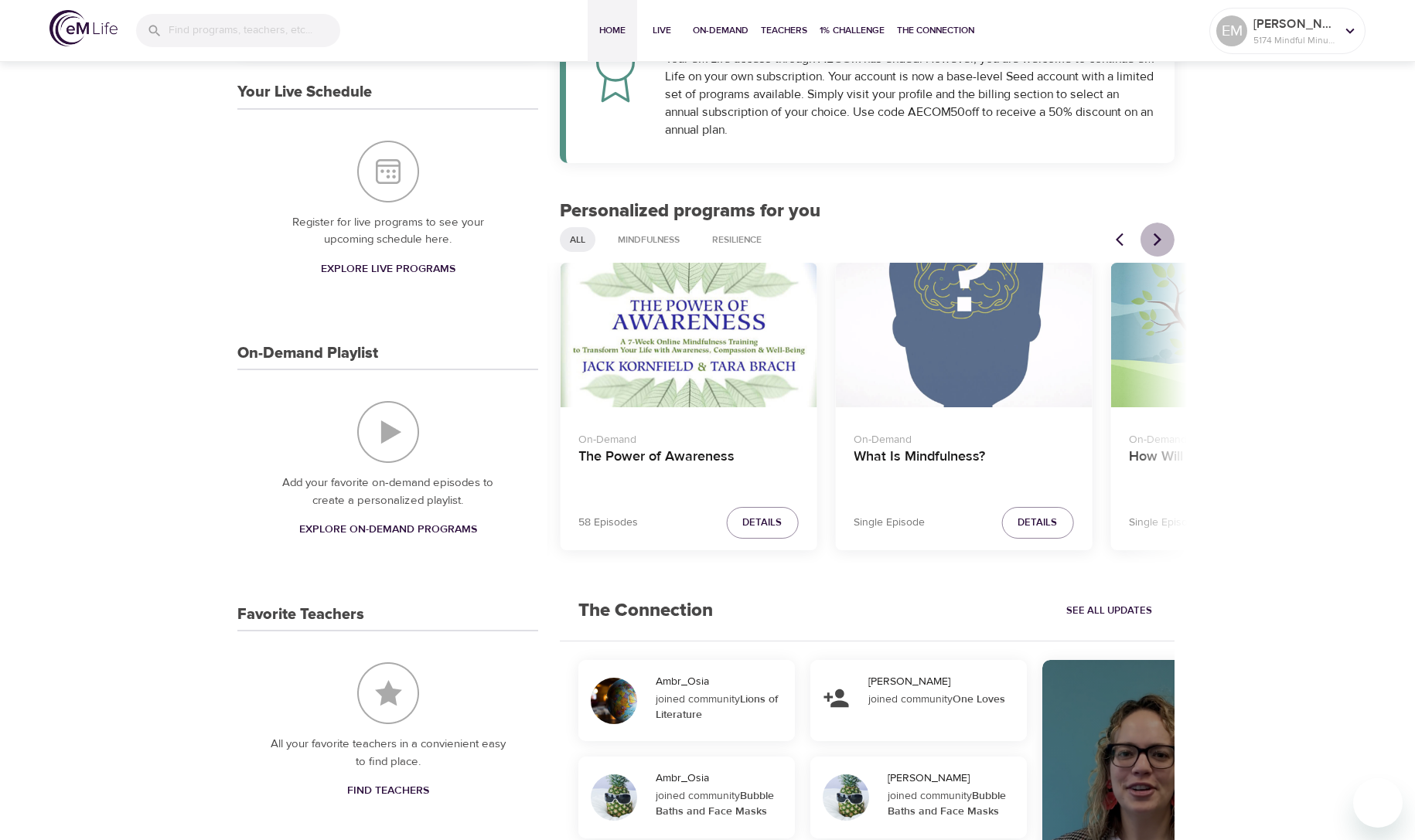
click at [1154, 235] on icon "Next items" at bounding box center [1157, 240] width 15 height 15
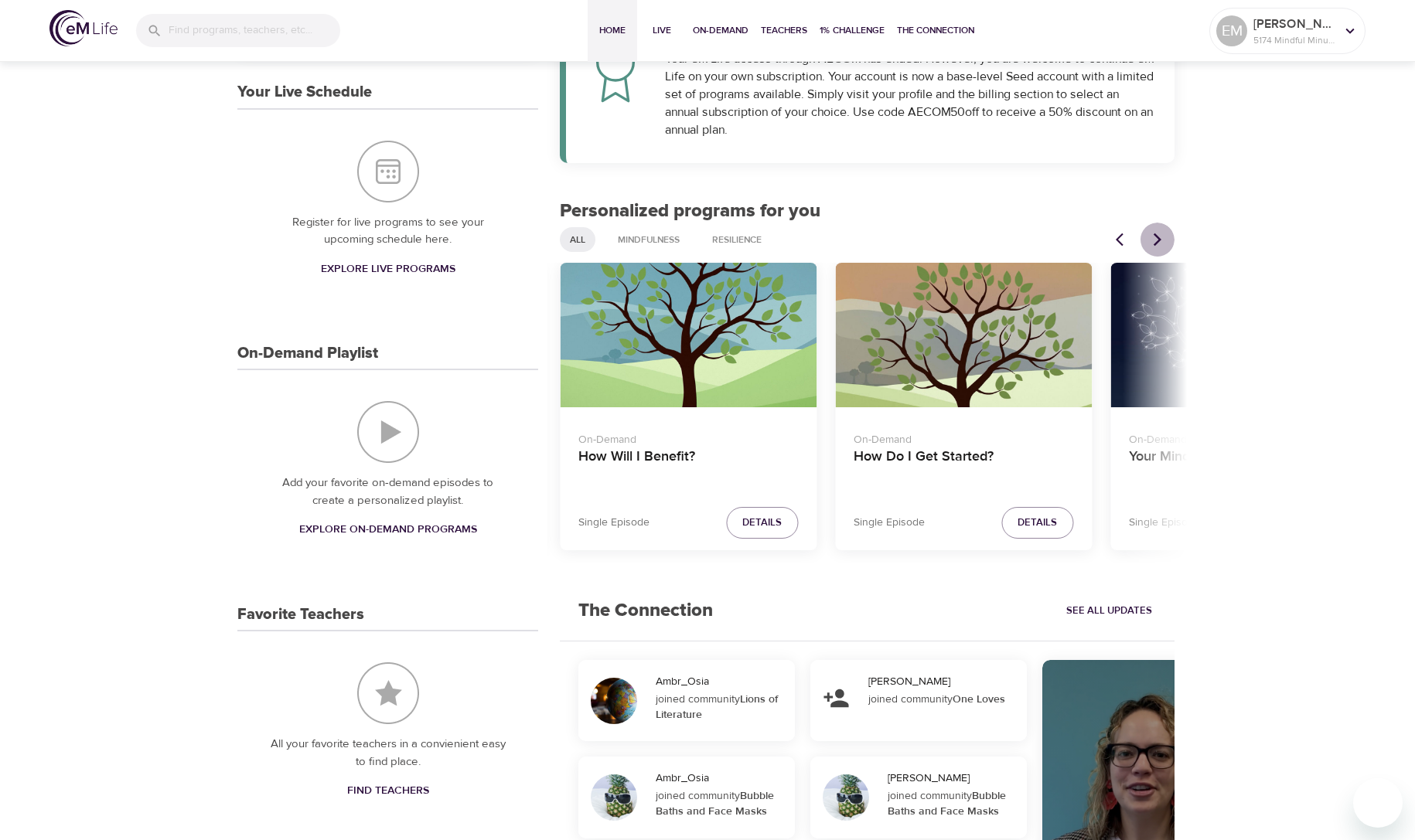
click at [1154, 235] on icon "Next items" at bounding box center [1157, 240] width 15 height 15
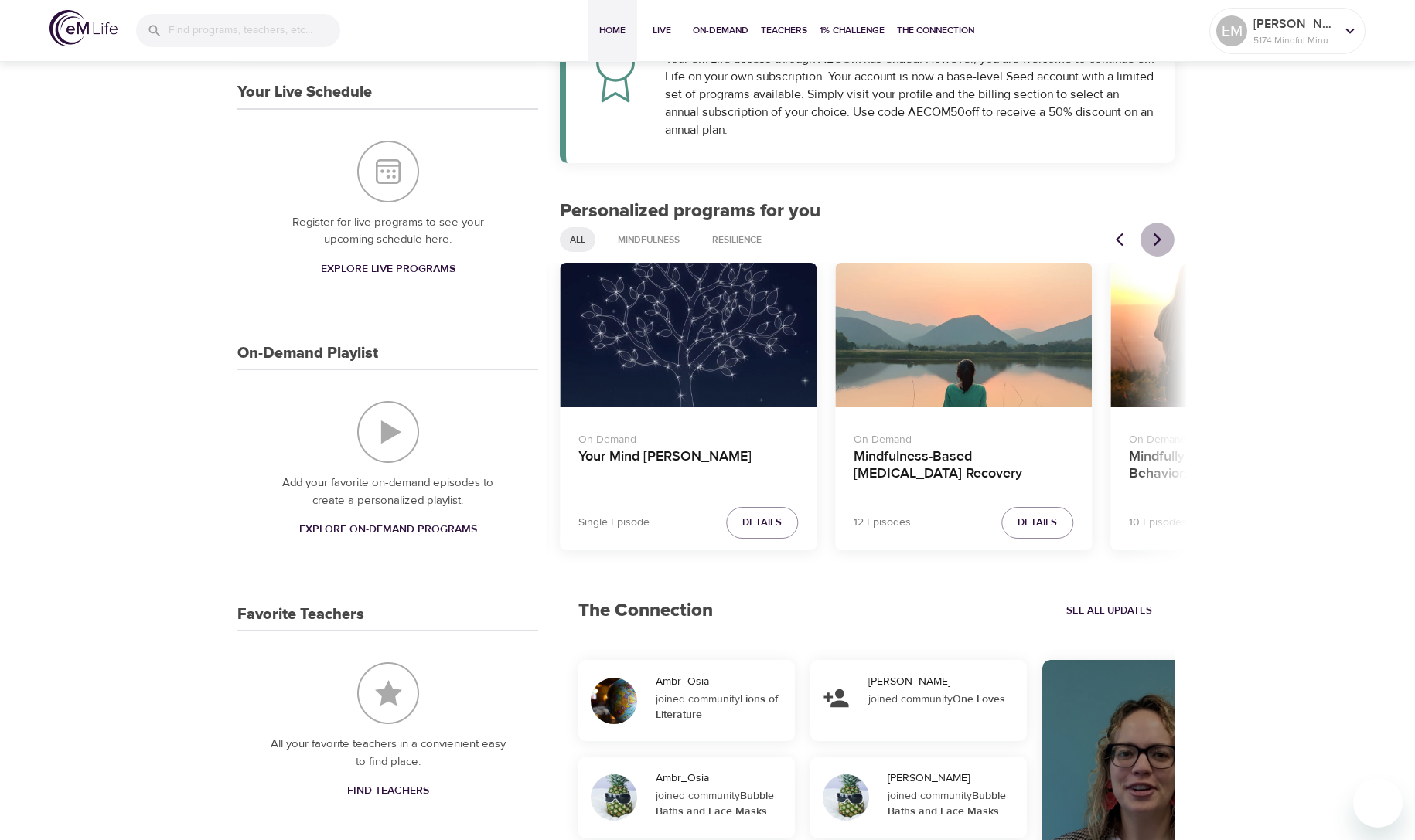
click at [1154, 235] on icon "Next items" at bounding box center [1157, 240] width 15 height 15
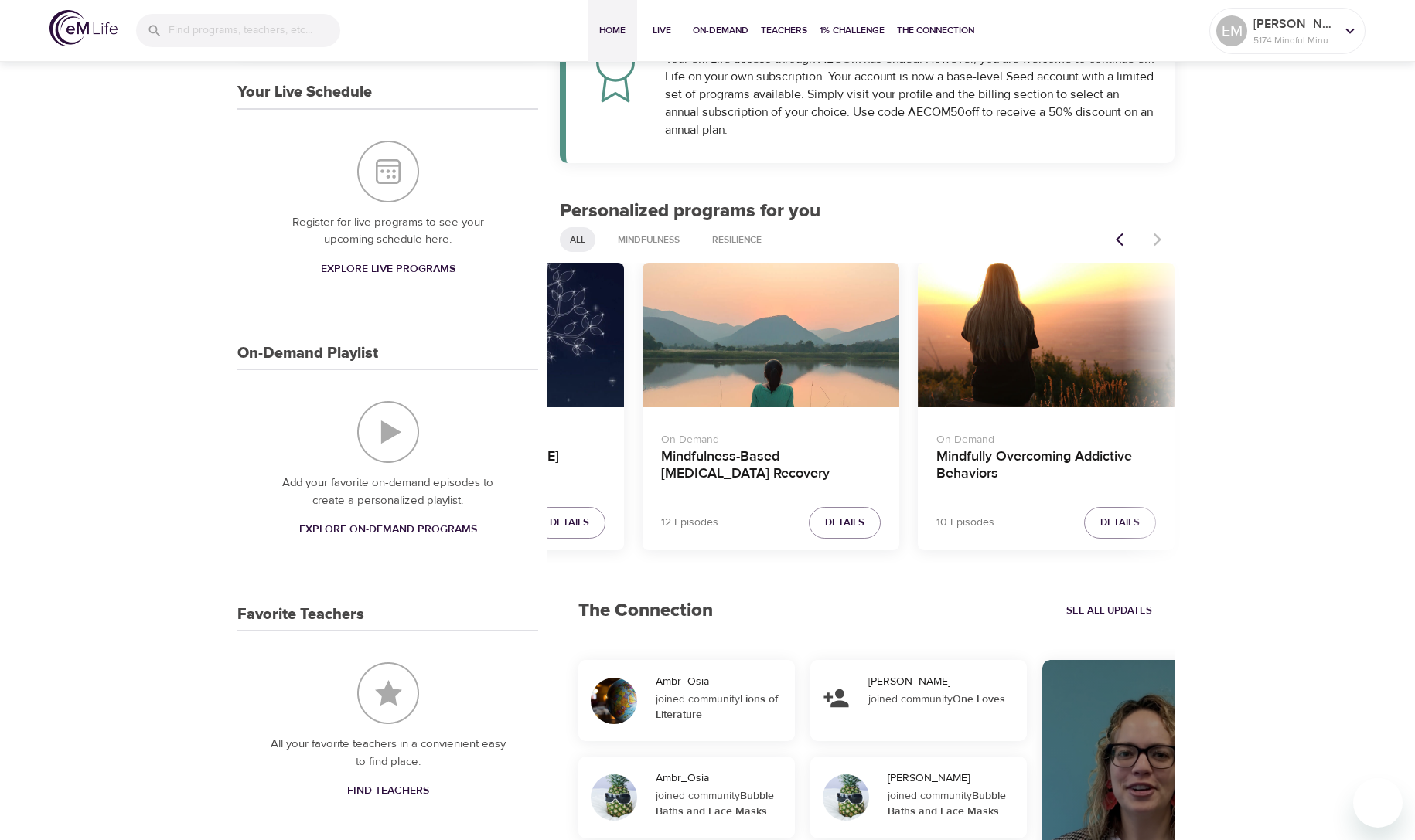
scroll to position [0, 0]
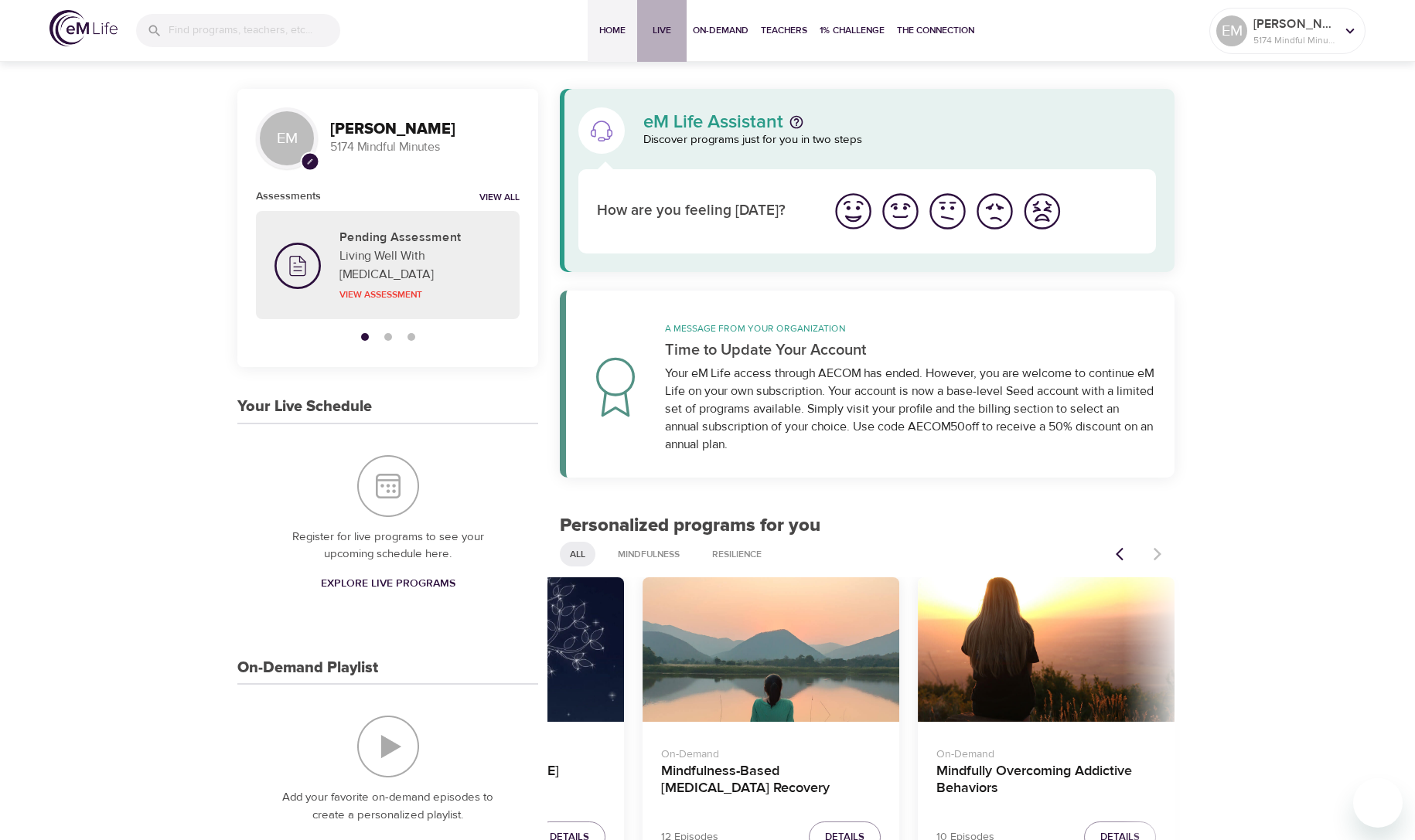
click at [664, 31] on span "Live" at bounding box center [662, 31] width 37 height 16
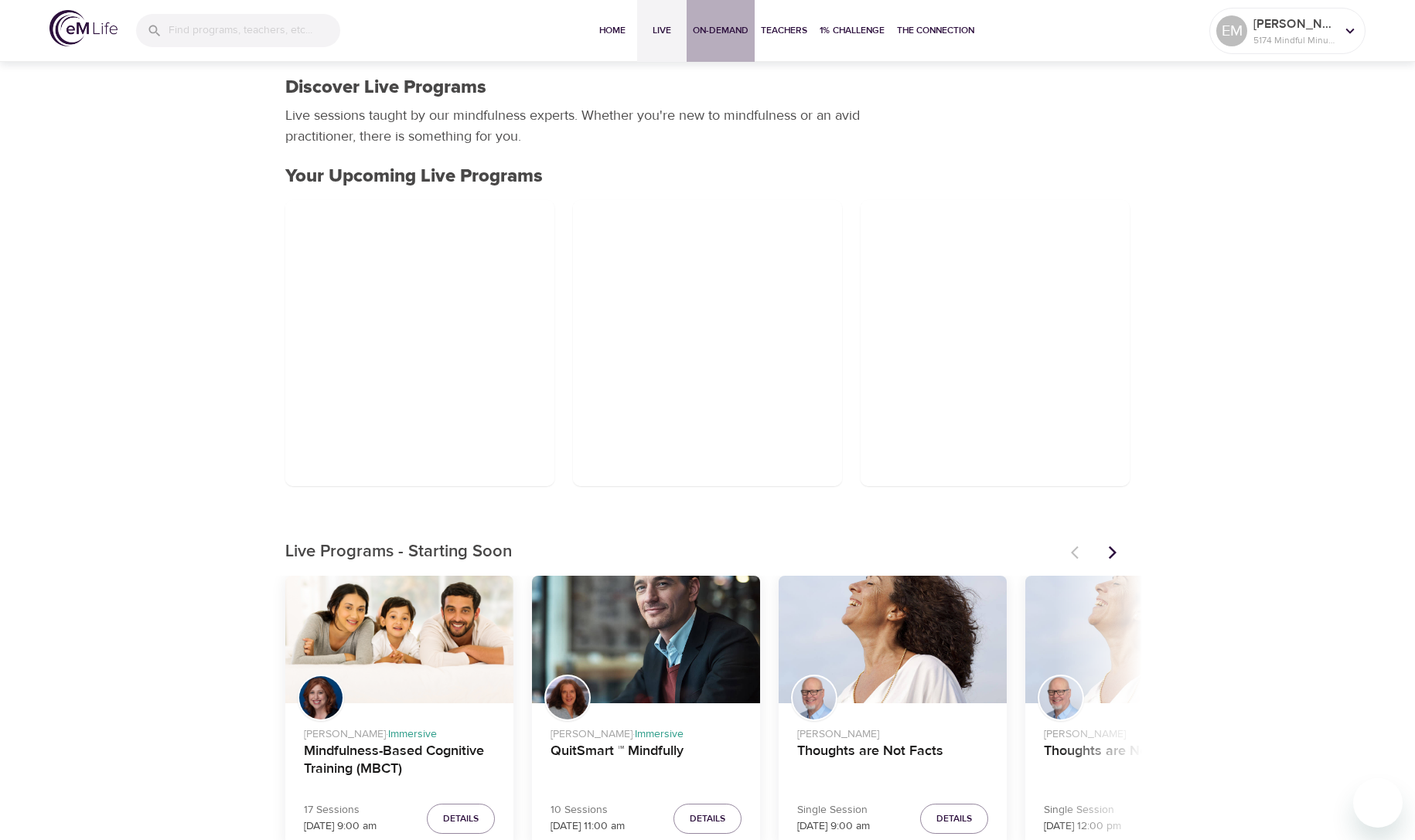
click at [722, 29] on span "On-Demand" at bounding box center [721, 31] width 55 height 16
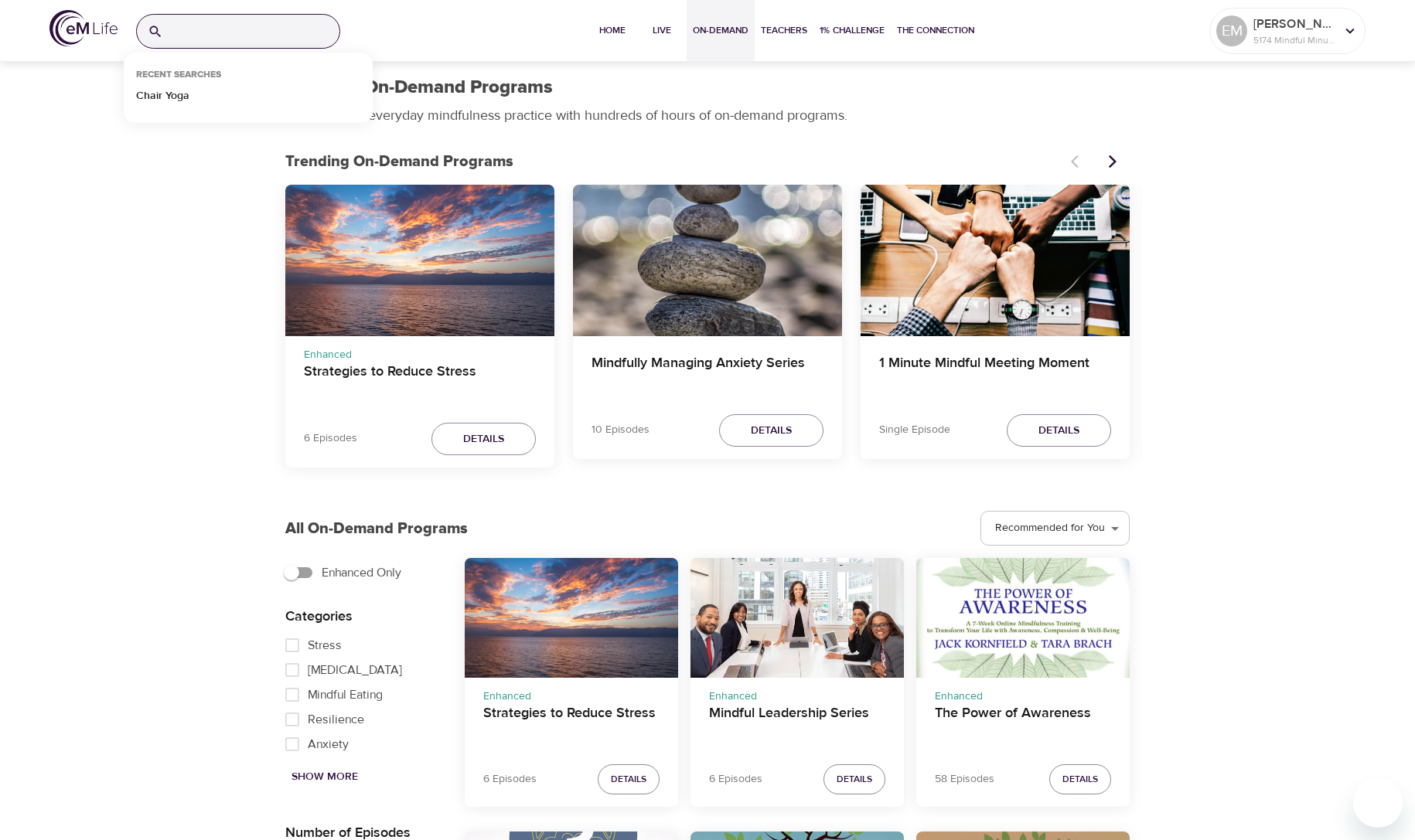
click at [303, 28] on input "search" at bounding box center [254, 31] width 170 height 33
click at [170, 100] on p "Chair Yoga" at bounding box center [162, 99] width 53 height 23
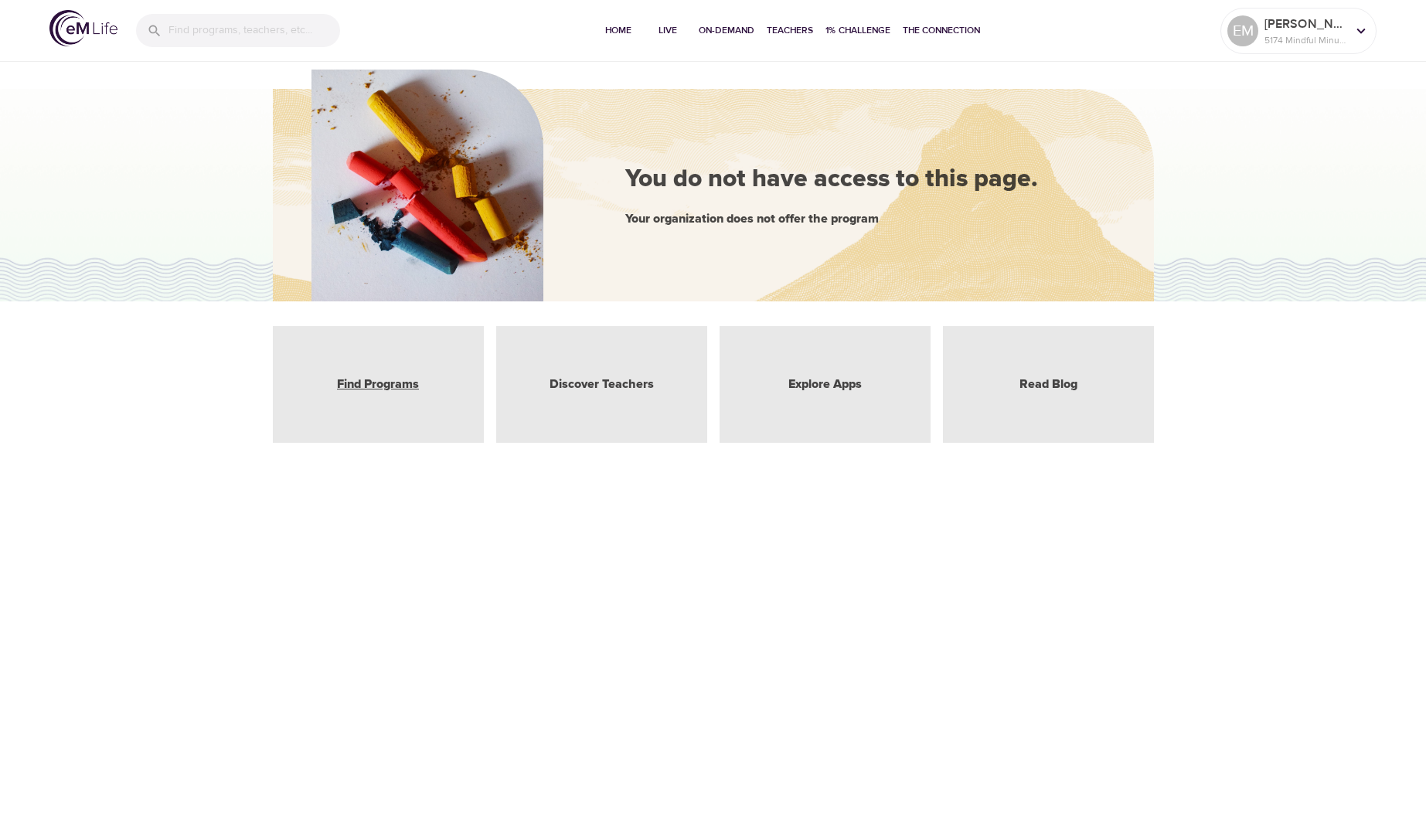
click at [383, 384] on link "Find Programs" at bounding box center [378, 385] width 82 height 18
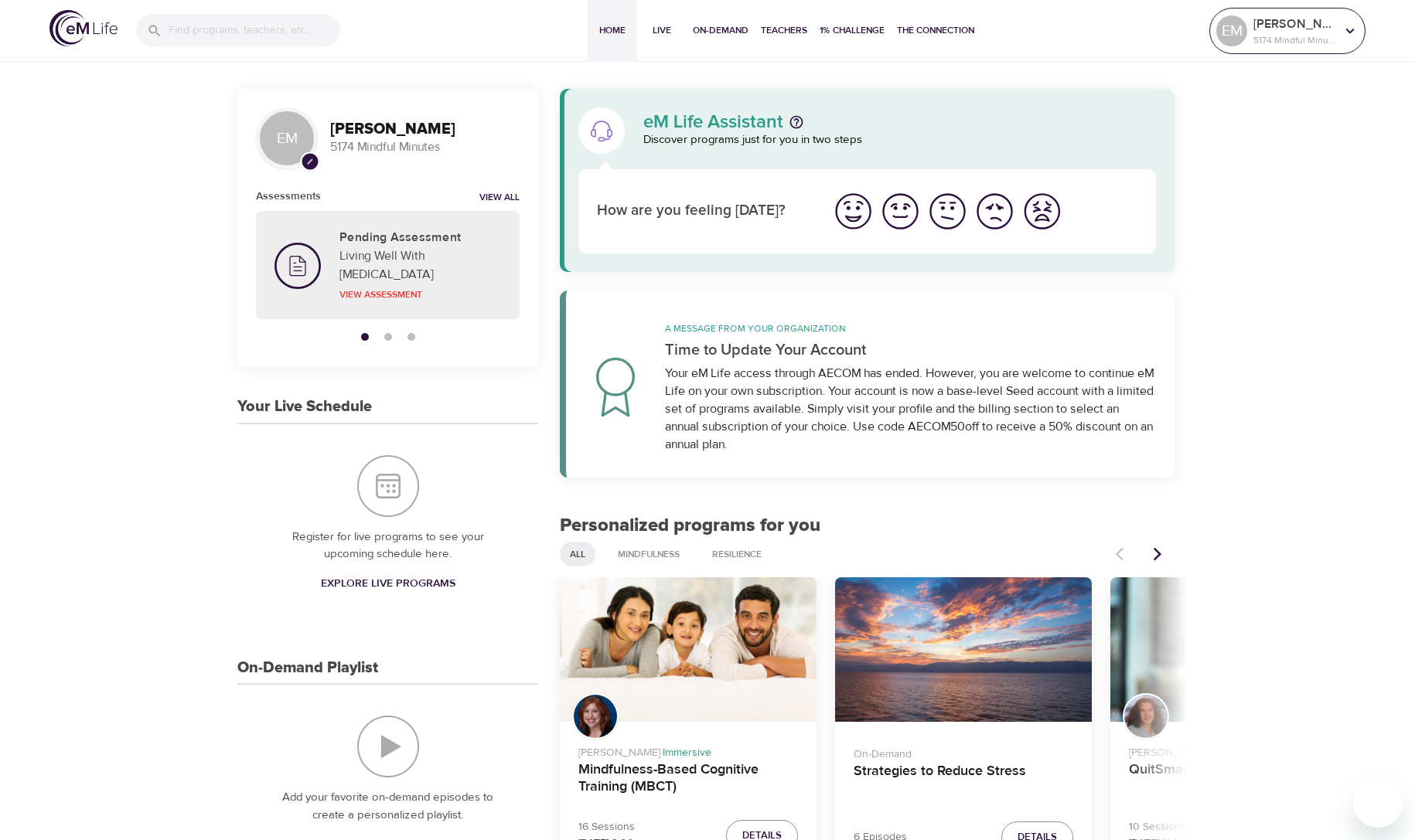
click at [1351, 29] on icon at bounding box center [1350, 31] width 17 height 17
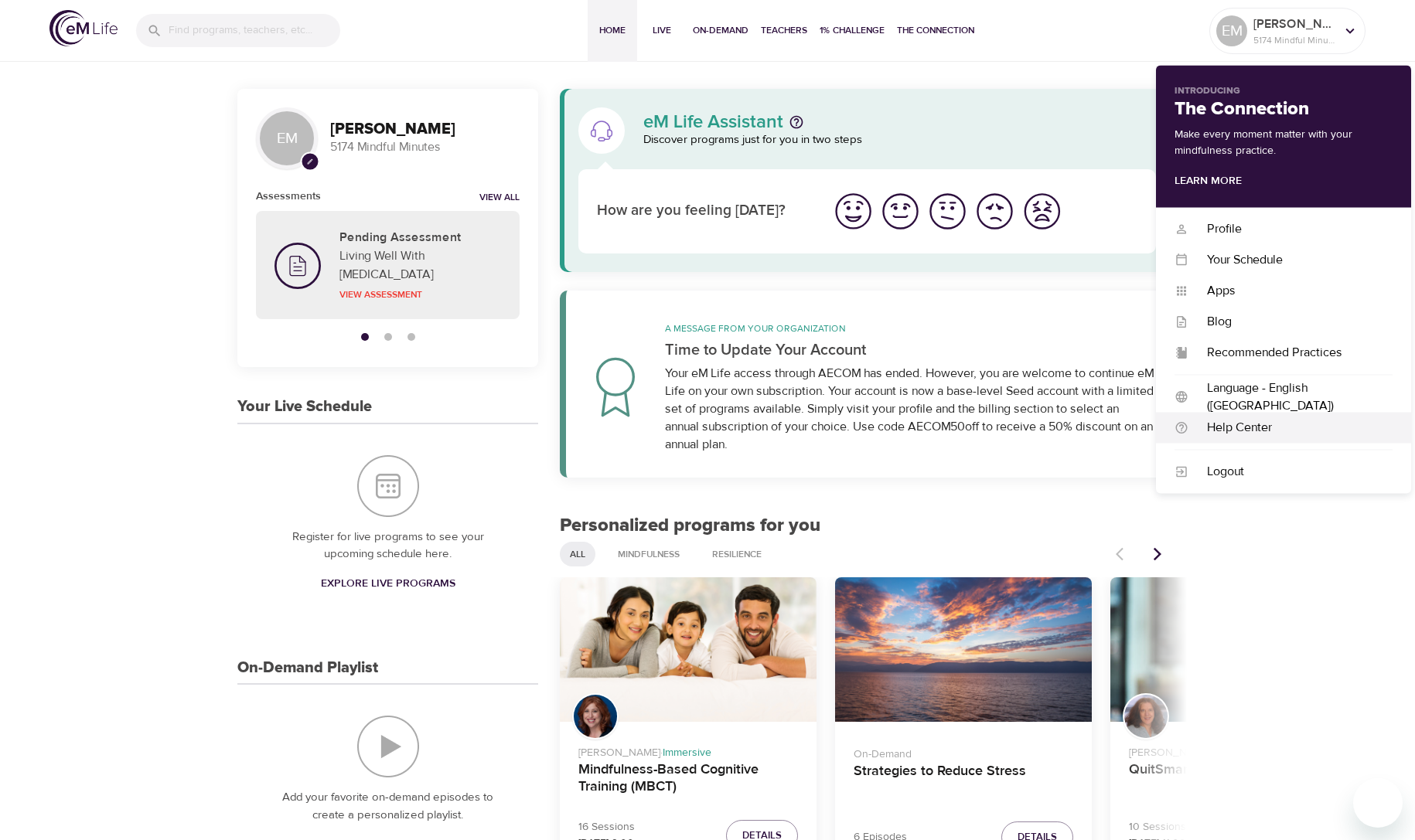
click at [1214, 432] on div "Help Center" at bounding box center [1290, 428] width 204 height 18
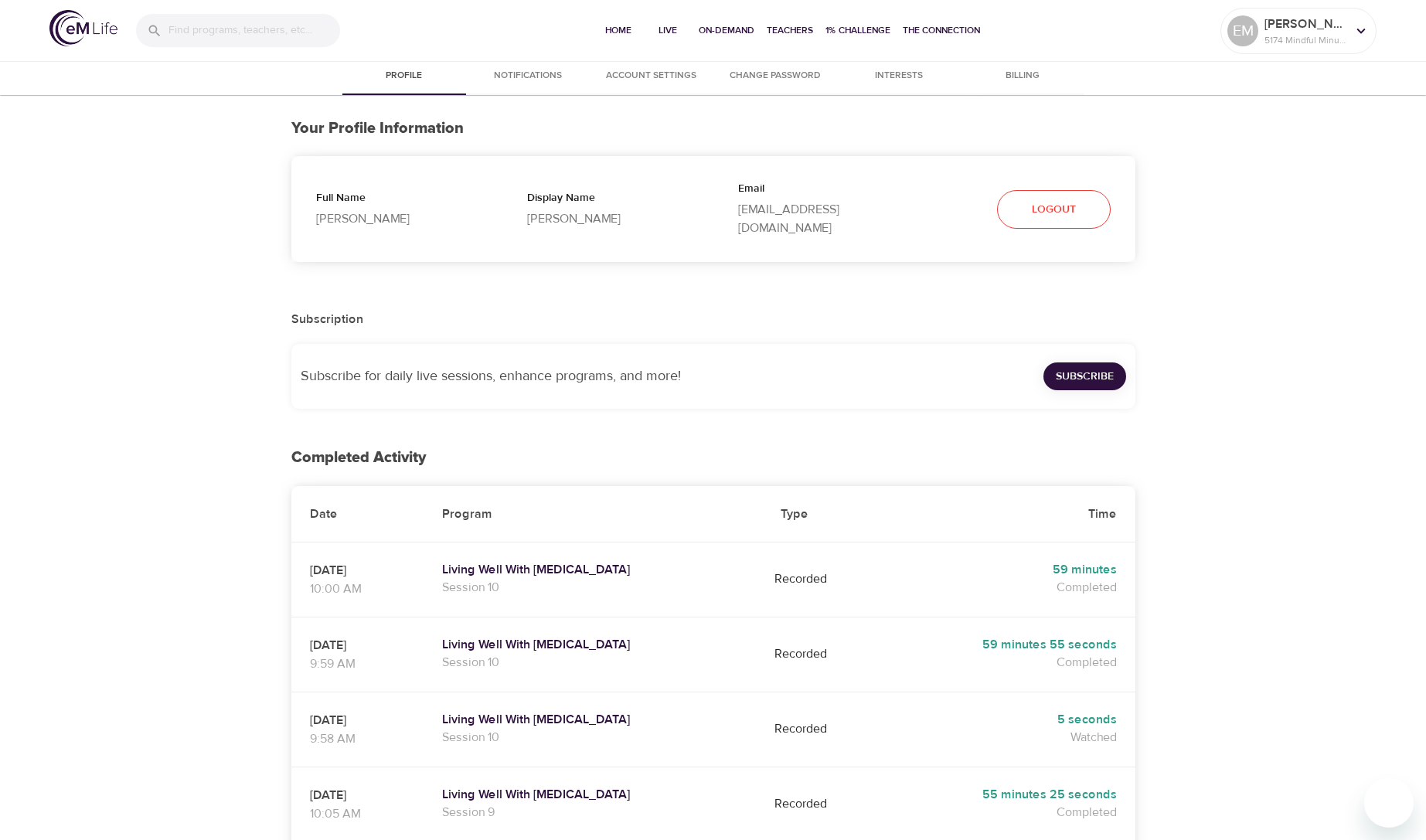
select select "10"
click at [1019, 73] on span "Billing" at bounding box center [1016, 76] width 105 height 16
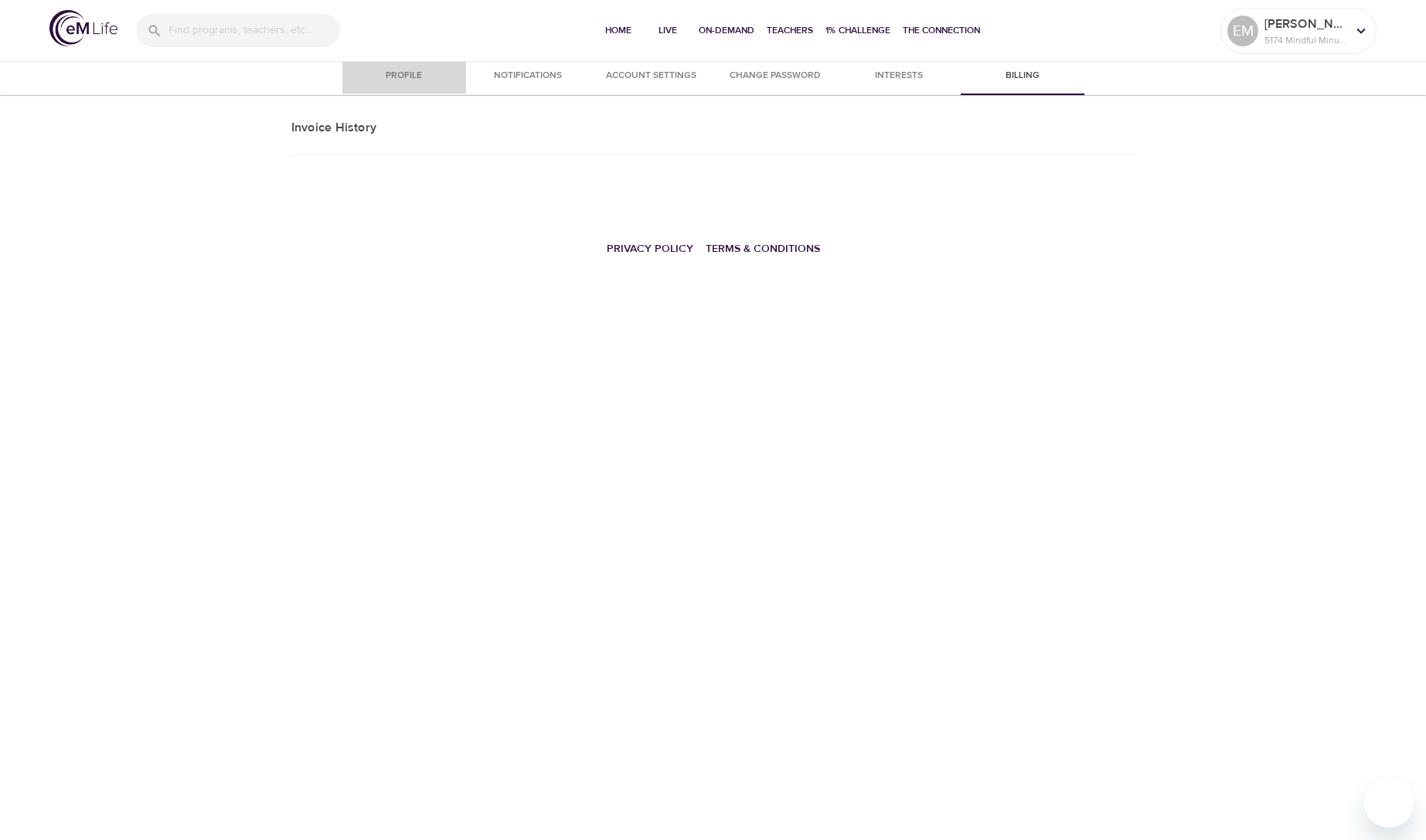
click at [409, 73] on span "Profile" at bounding box center [404, 76] width 105 height 16
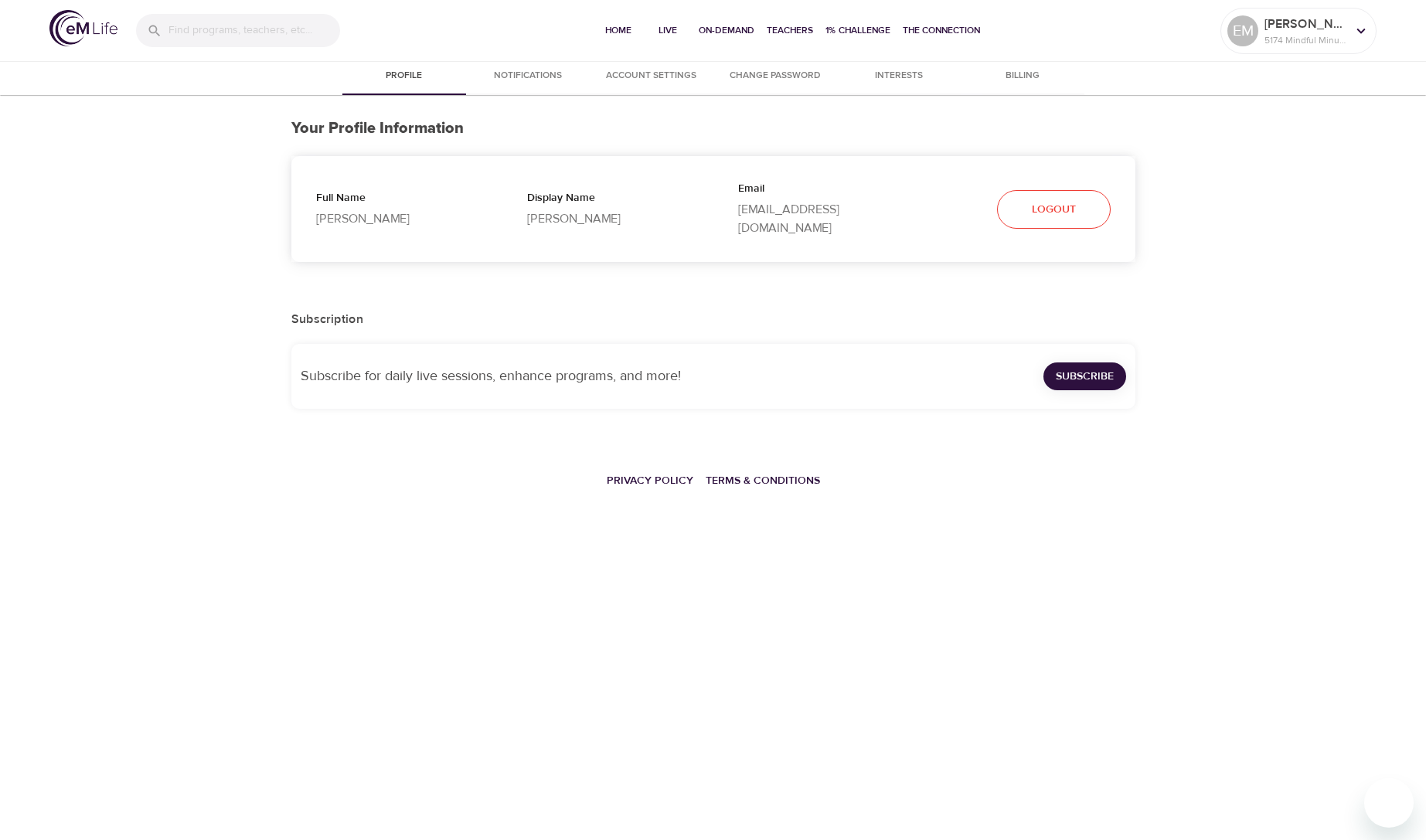
select select "10"
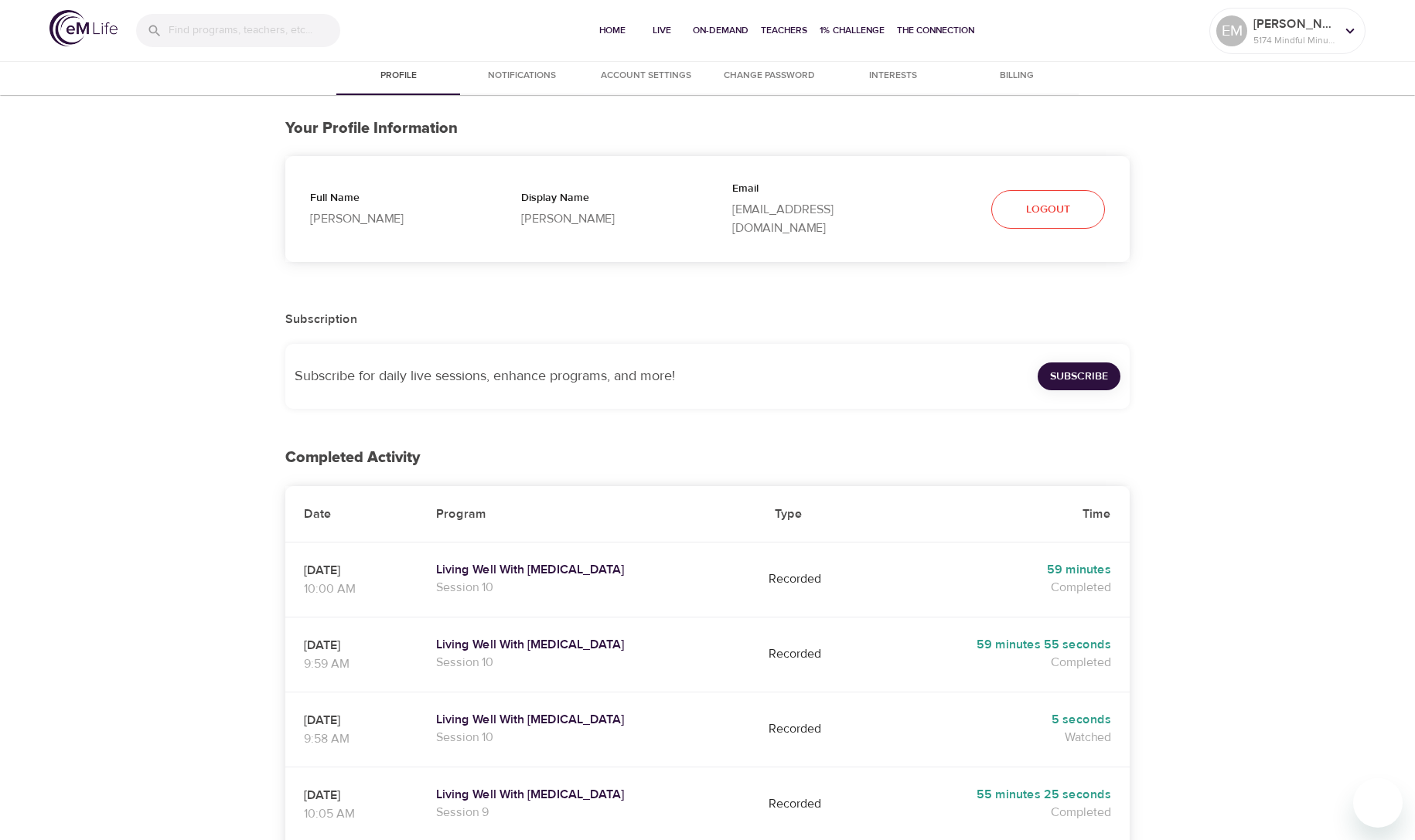
click at [1075, 367] on span "Subscribe" at bounding box center [1078, 377] width 58 height 20
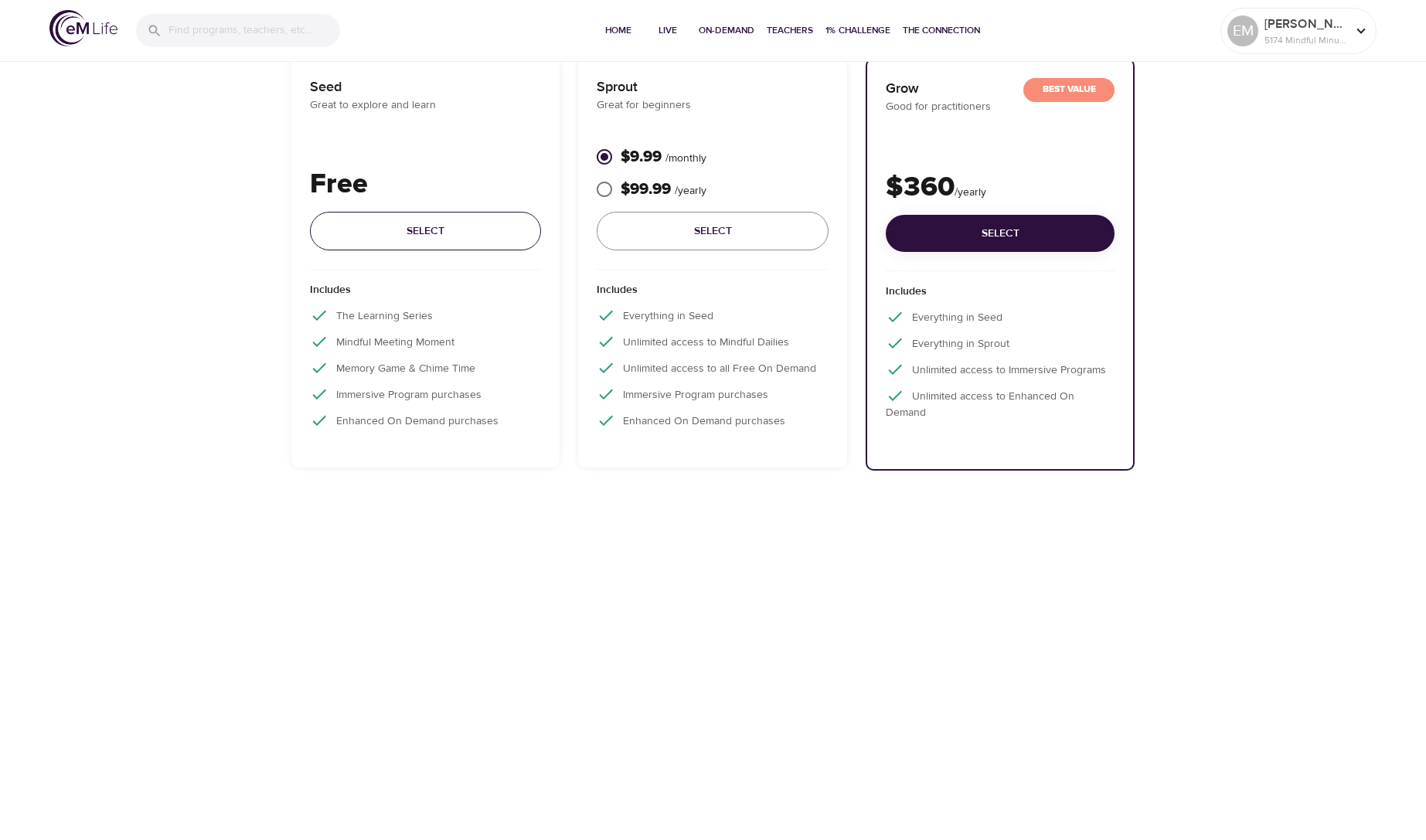
click at [425, 231] on span "Select" at bounding box center [425, 231] width 207 height 20
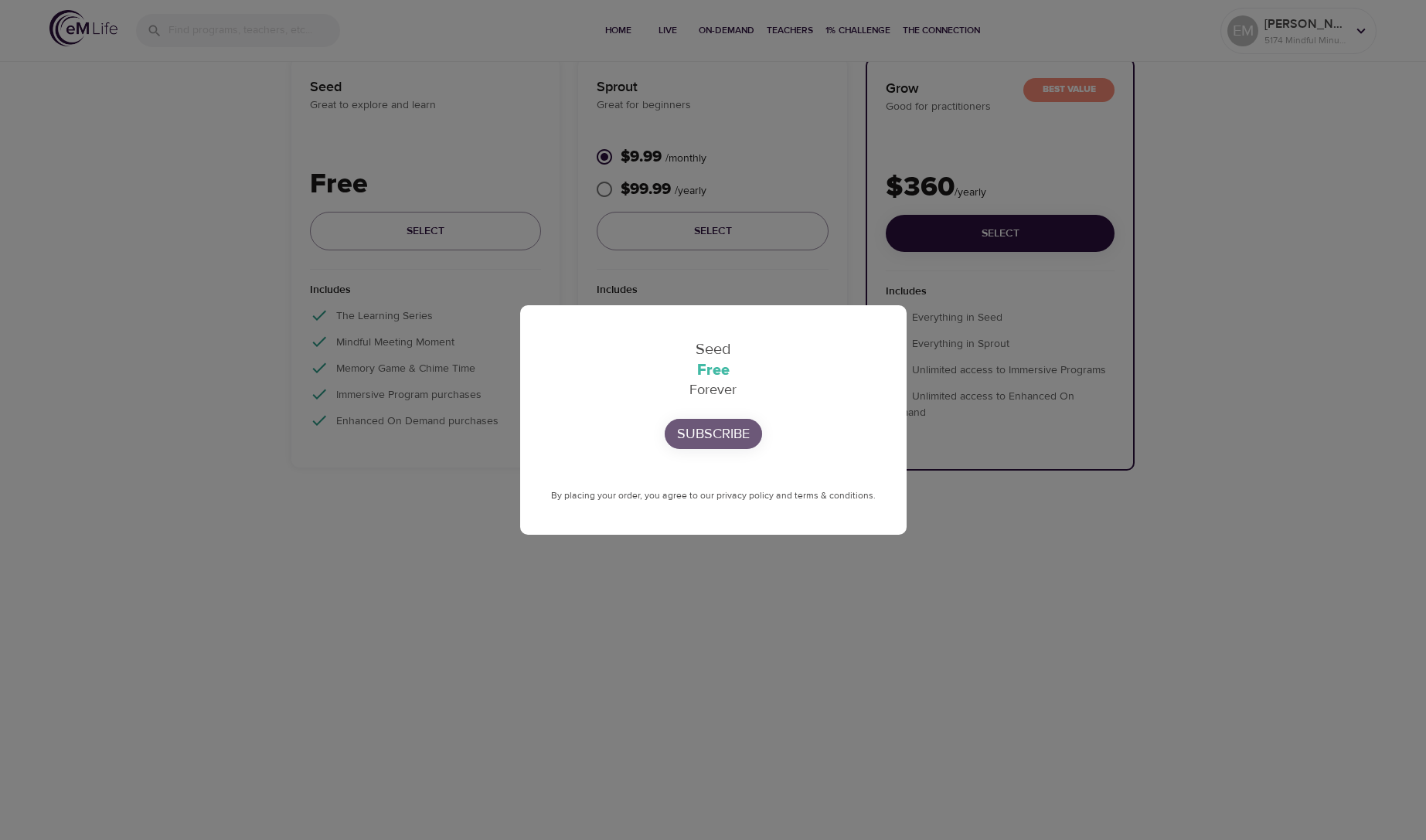
click at [714, 429] on p "Subscribe" at bounding box center [713, 434] width 73 height 21
click at [1282, 578] on div "Seed Free Forever Subscribe By placing your order, you agree to our privacy pol…" at bounding box center [713, 420] width 1426 height 840
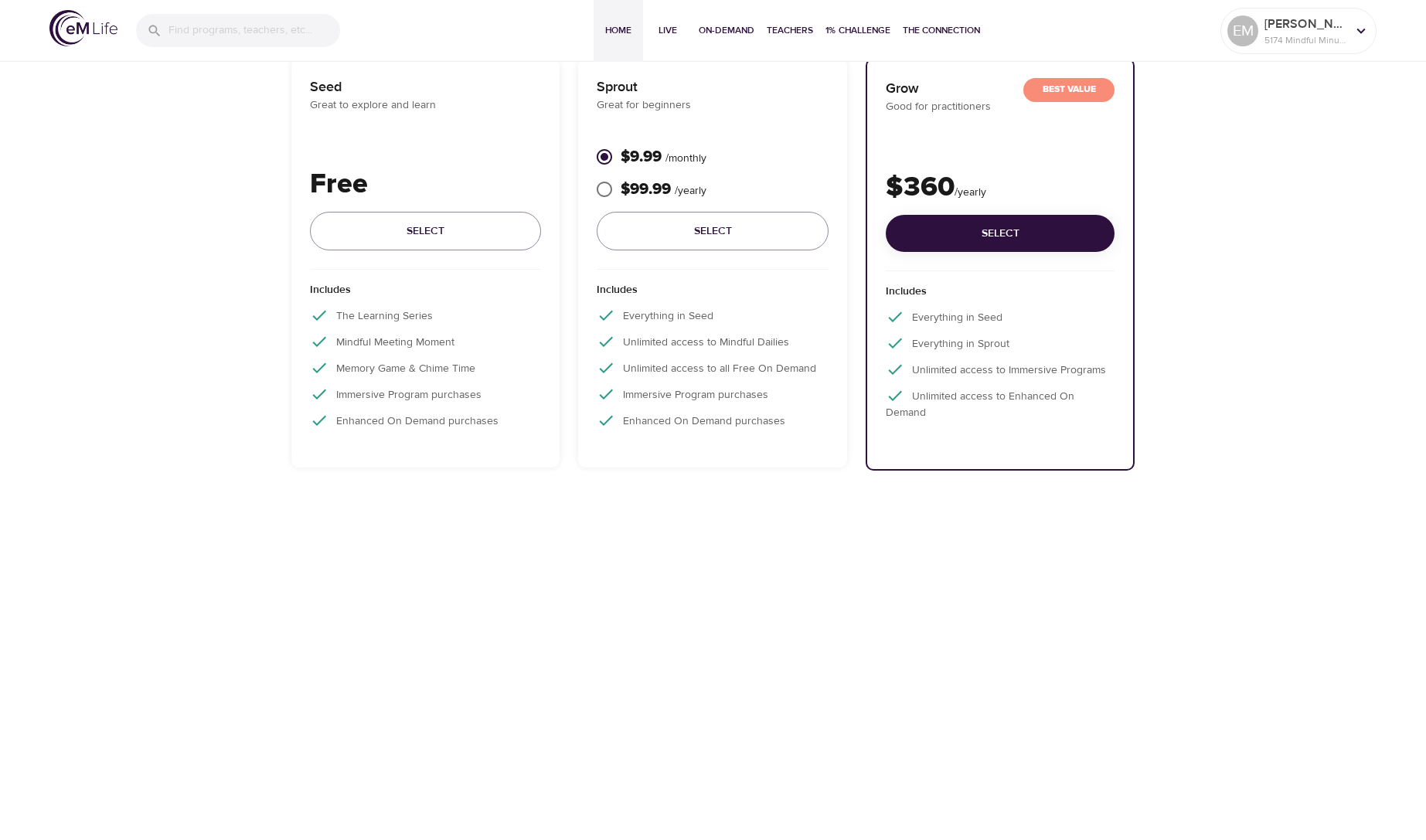
click at [611, 26] on span "Home" at bounding box center [618, 31] width 37 height 16
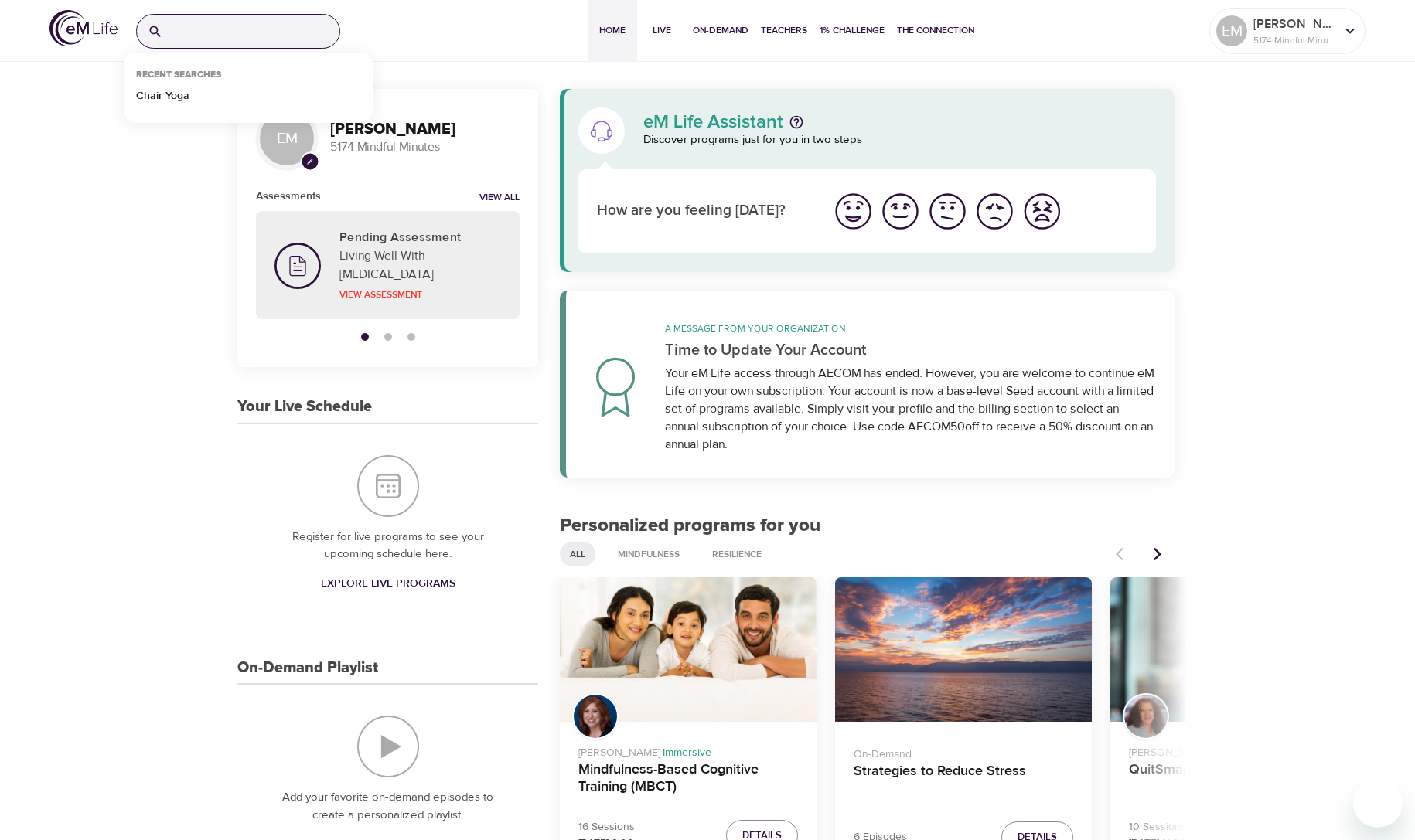
click at [229, 23] on input "search" at bounding box center [254, 31] width 170 height 33
type input "chair yoga"
drag, startPoint x: 377, startPoint y: 586, endPoint x: 792, endPoint y: 451, distance: 436.4
click at [377, 586] on span "Explore Live Programs" at bounding box center [388, 584] width 134 height 20
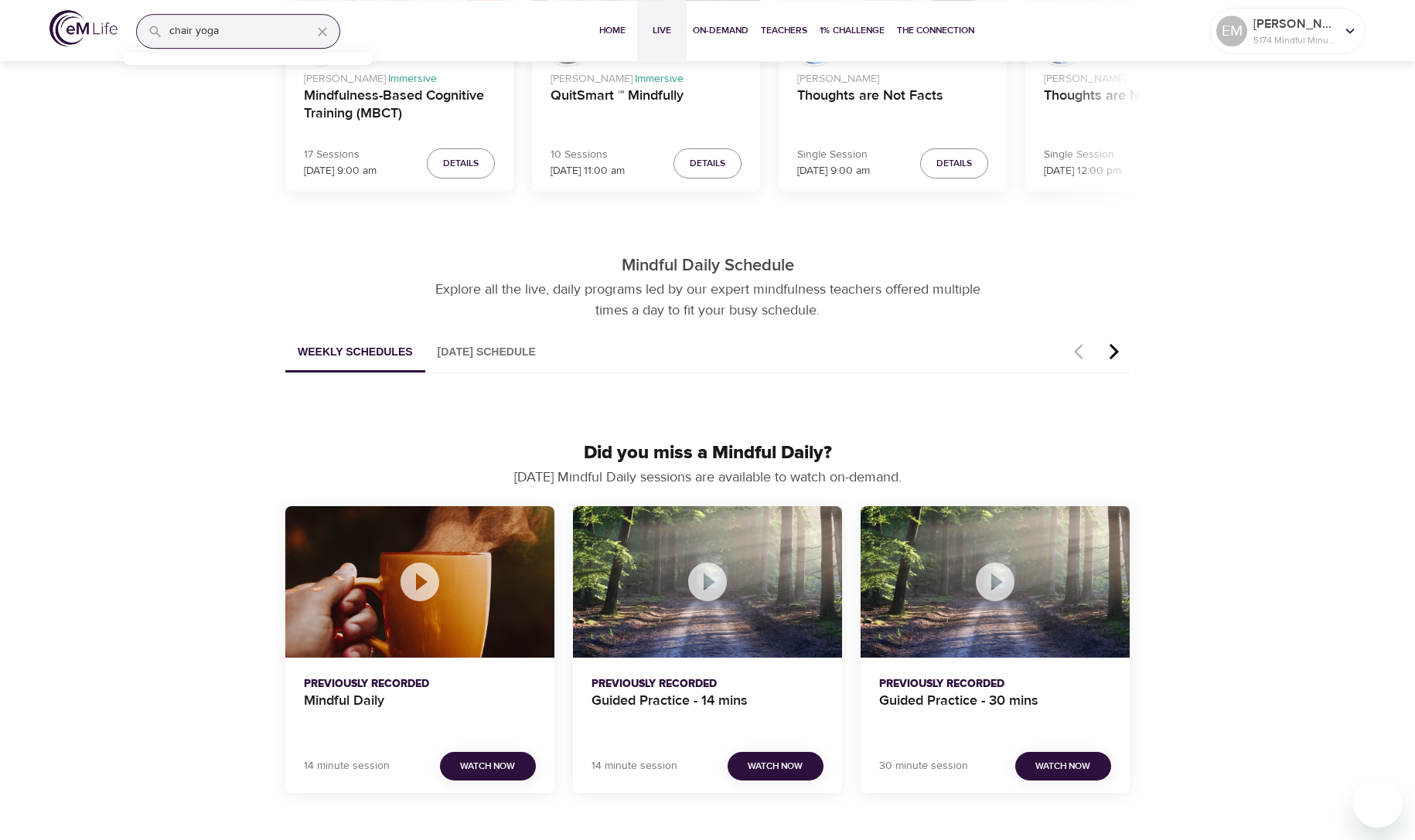
scroll to position [666, 0]
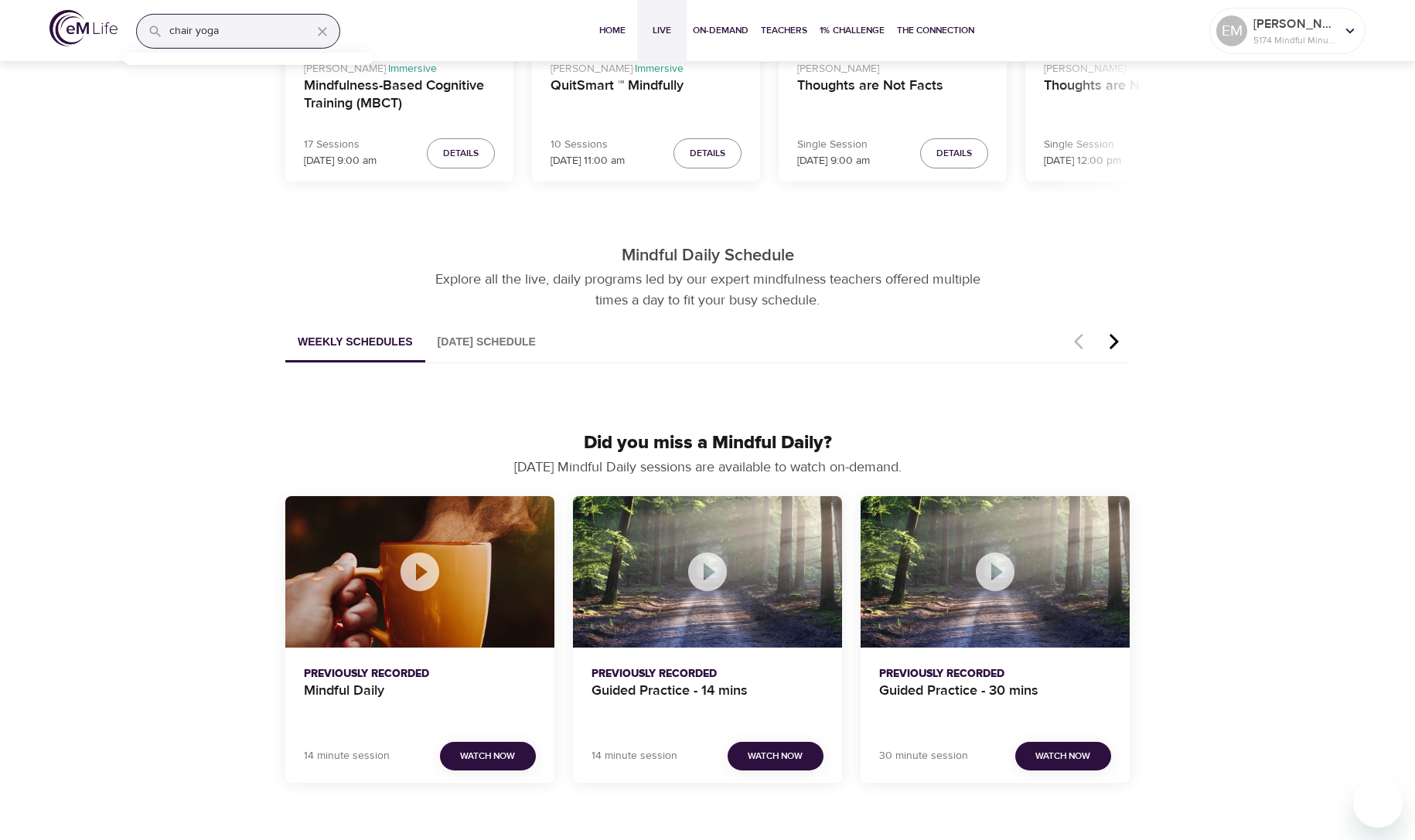
click at [495, 345] on button "Today's Schedule" at bounding box center [487, 342] width 123 height 39
click at [514, 343] on button "Today's Schedule" at bounding box center [487, 342] width 123 height 39
click at [333, 340] on button "Weekly Schedules" at bounding box center [355, 342] width 140 height 39
click at [1113, 341] on icon "button" at bounding box center [1113, 341] width 23 height 19
click at [495, 339] on button "Today's Schedule" at bounding box center [487, 342] width 123 height 39
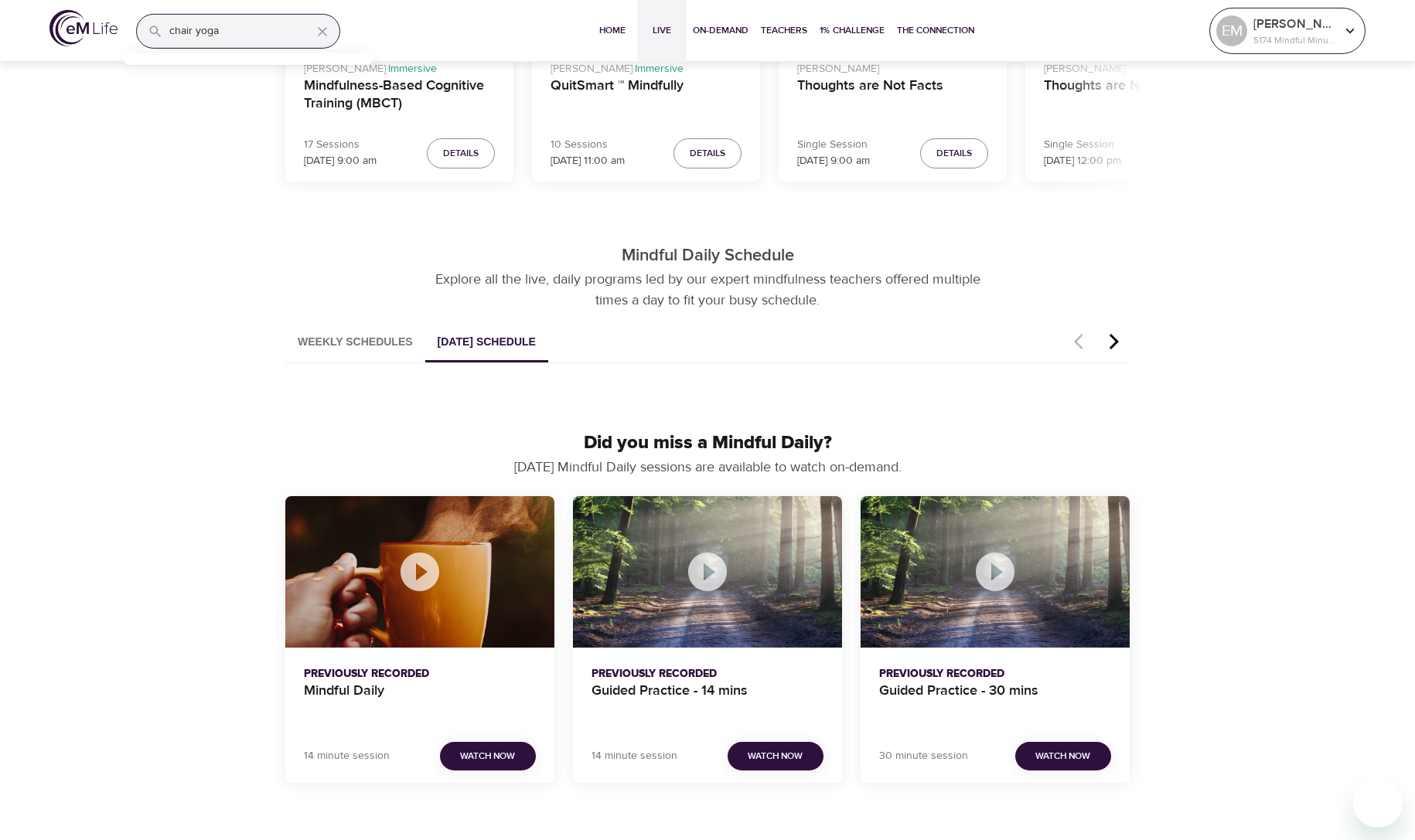
click at [1343, 29] on icon at bounding box center [1350, 31] width 17 height 17
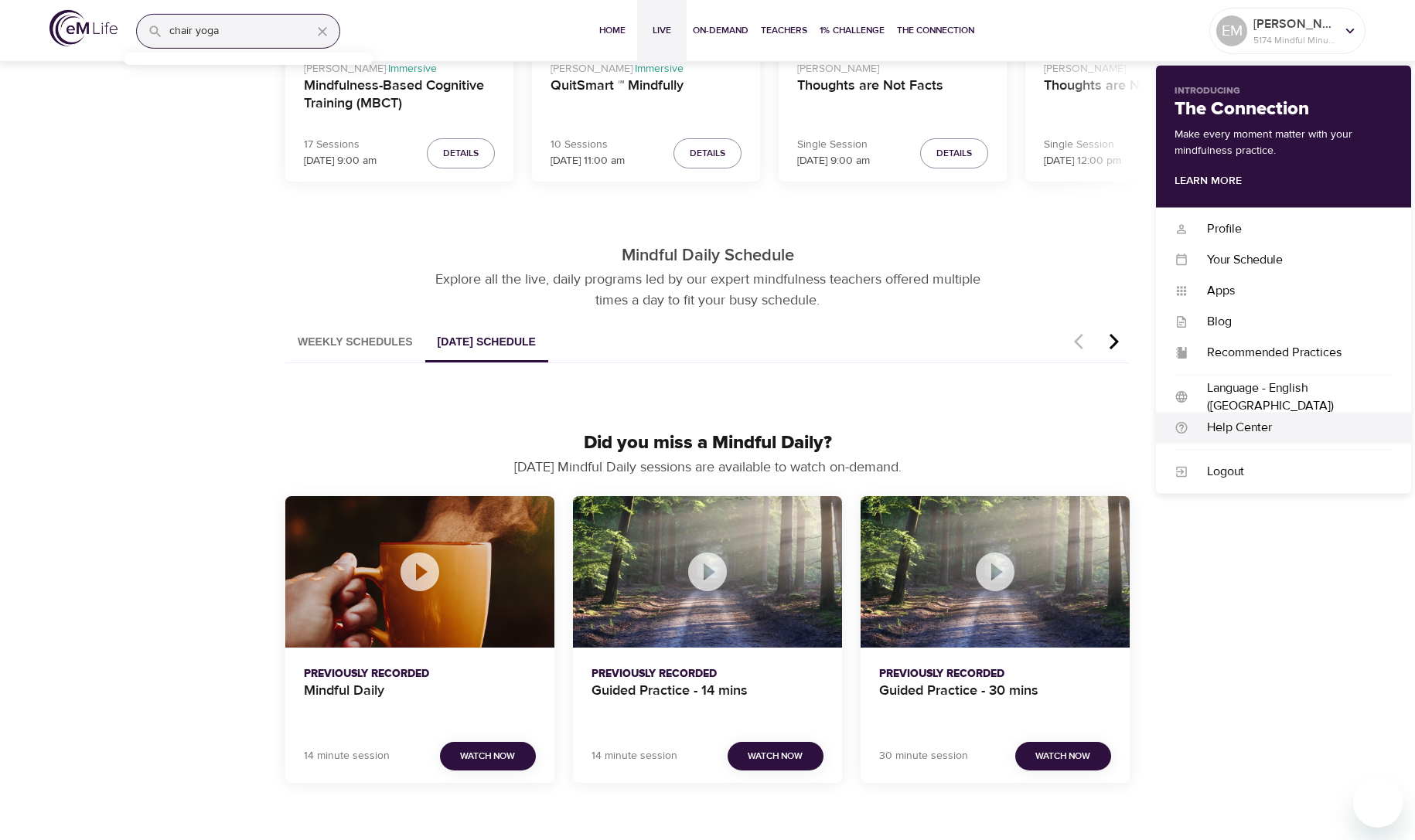
drag, startPoint x: 1228, startPoint y: 473, endPoint x: 1311, endPoint y: 431, distance: 93.0
click at [1228, 473] on div "Logout" at bounding box center [1290, 472] width 204 height 18
